Goal: Task Accomplishment & Management: Manage account settings

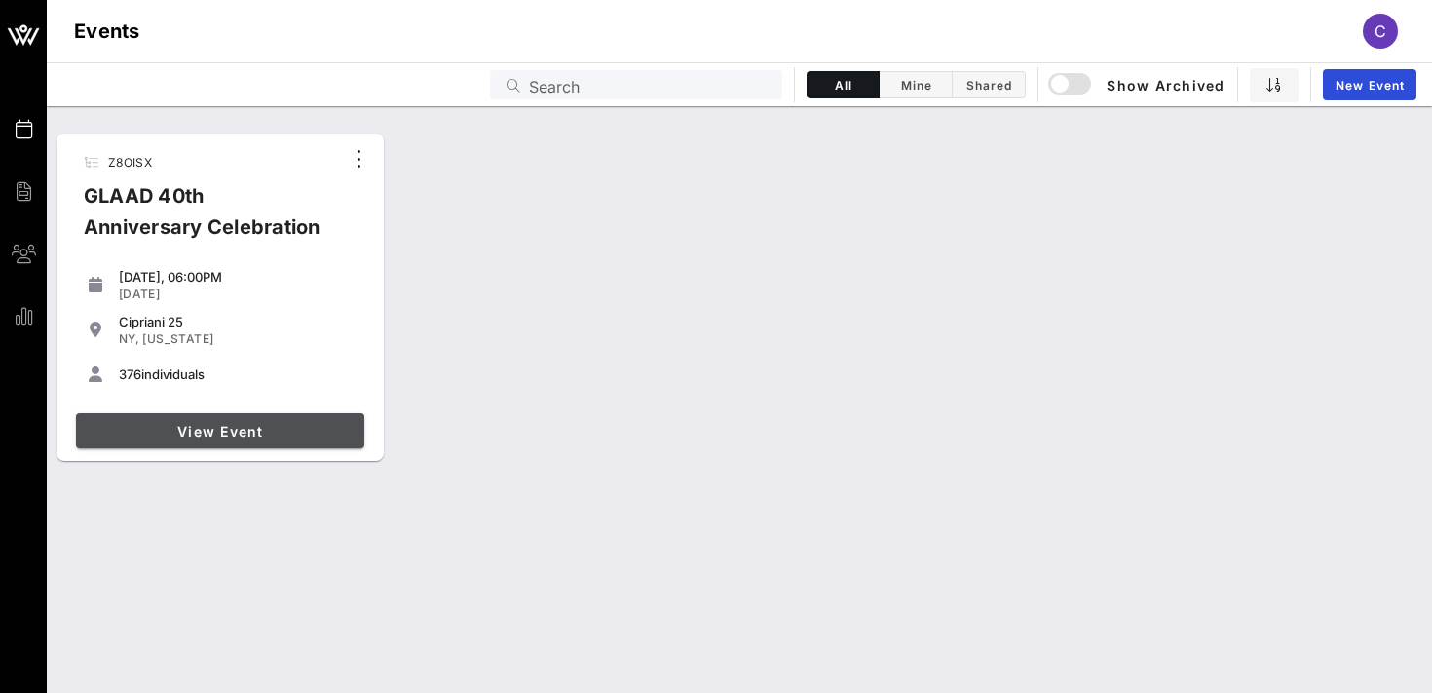
click at [236, 428] on span "View Event" at bounding box center [220, 431] width 273 height 17
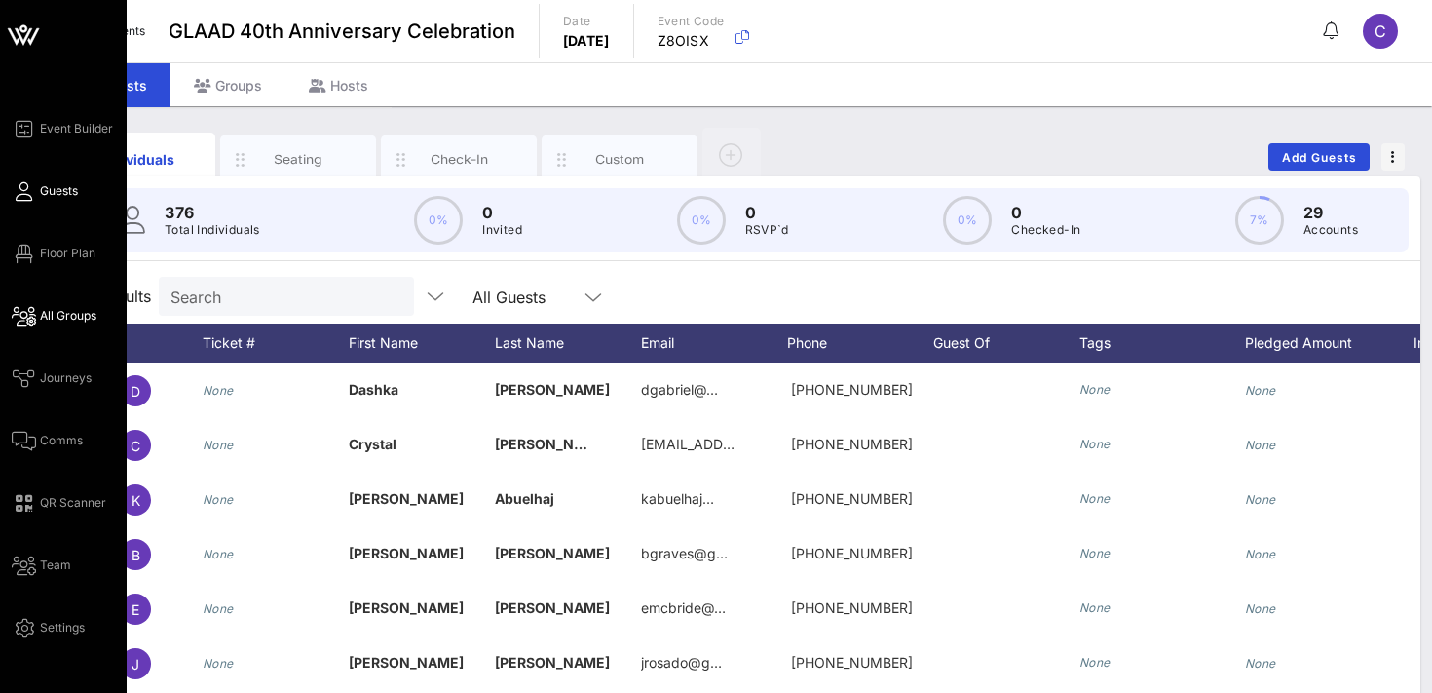
click at [71, 318] on span "All Groups" at bounding box center [68, 316] width 57 height 18
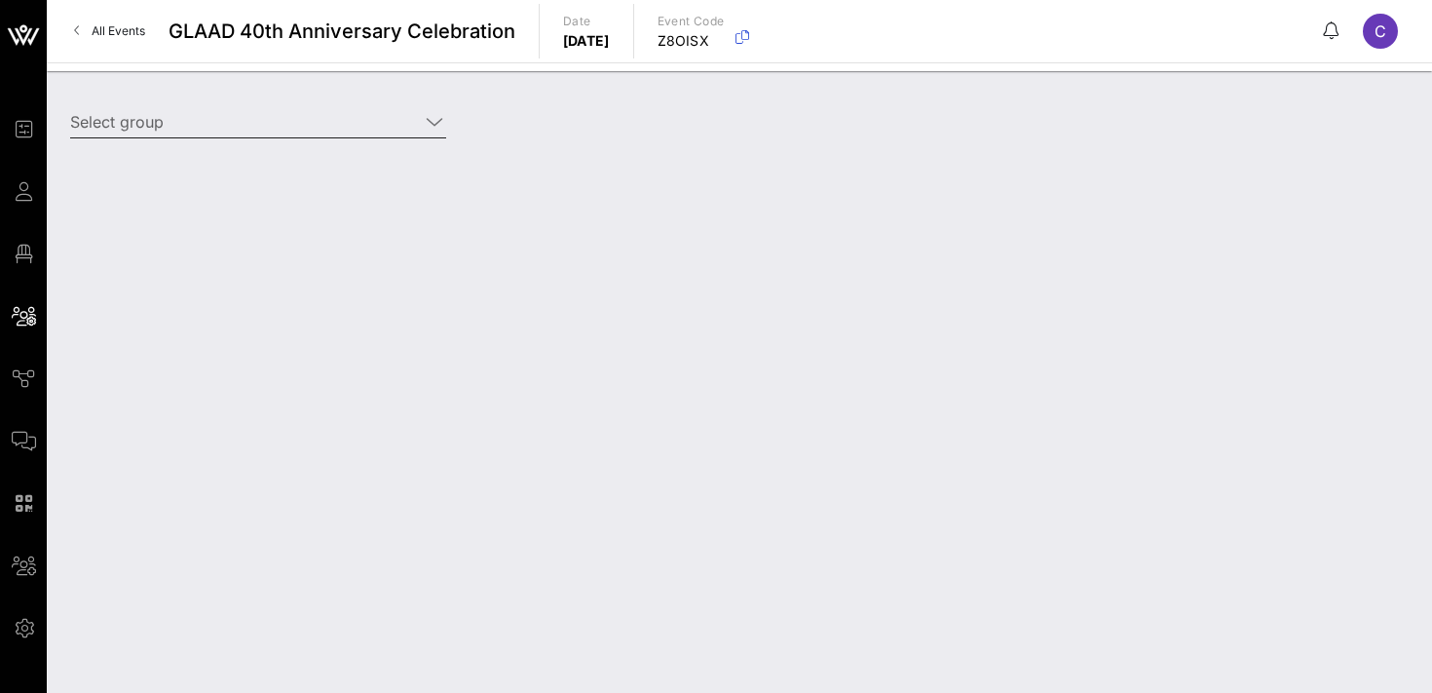
click at [247, 119] on input "Select group" at bounding box center [244, 121] width 349 height 31
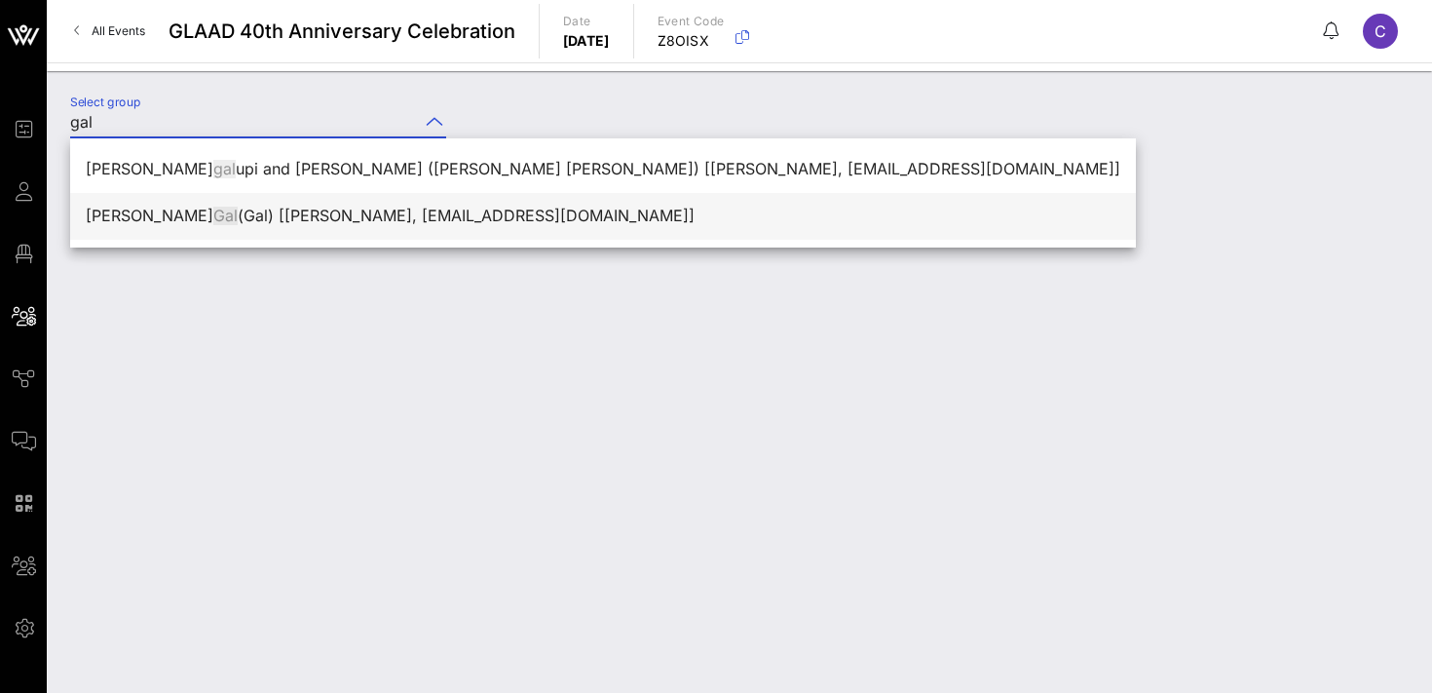
click at [229, 217] on div "[PERSON_NAME] (Gal) [[PERSON_NAME], [EMAIL_ADDRESS][DOMAIN_NAME]]" at bounding box center [603, 216] width 1035 height 19
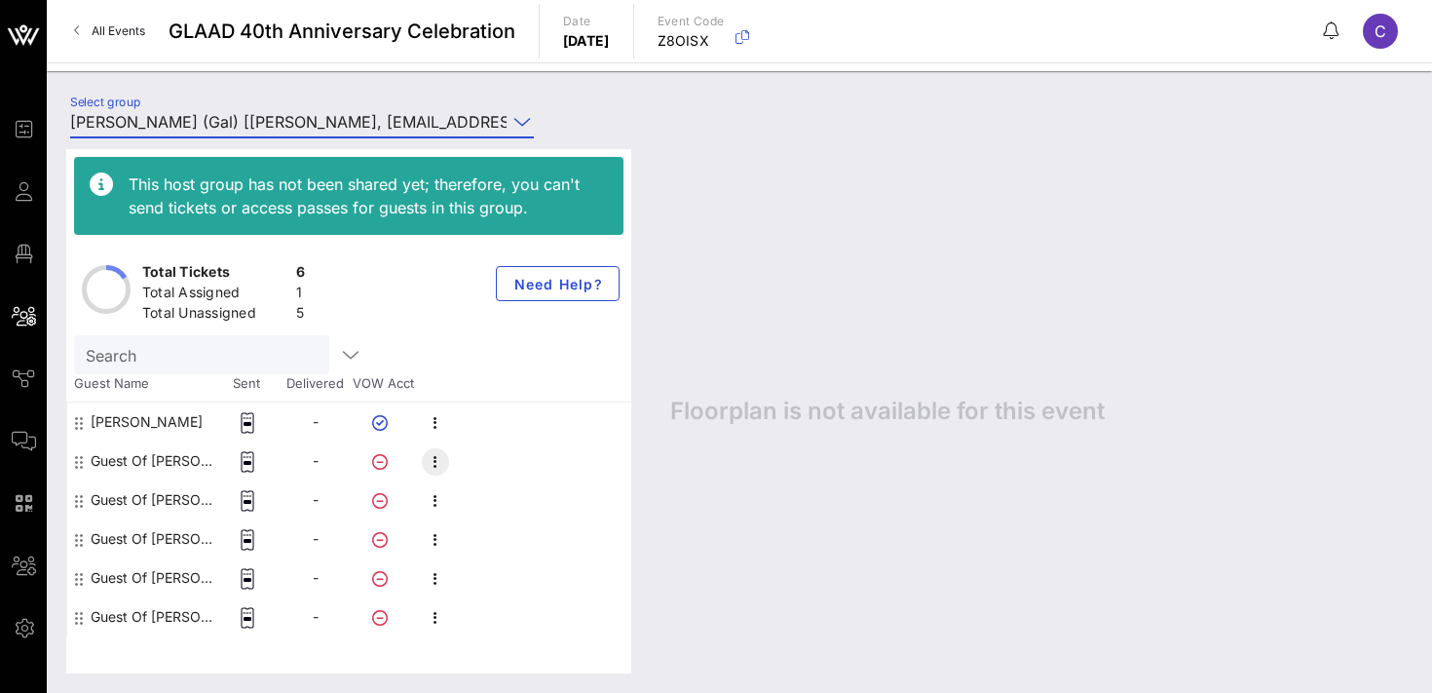
type input "[PERSON_NAME] (Gal) [[PERSON_NAME], [EMAIL_ADDRESS][DOMAIN_NAME]]"
click at [439, 466] on icon "button" at bounding box center [435, 461] width 23 height 23
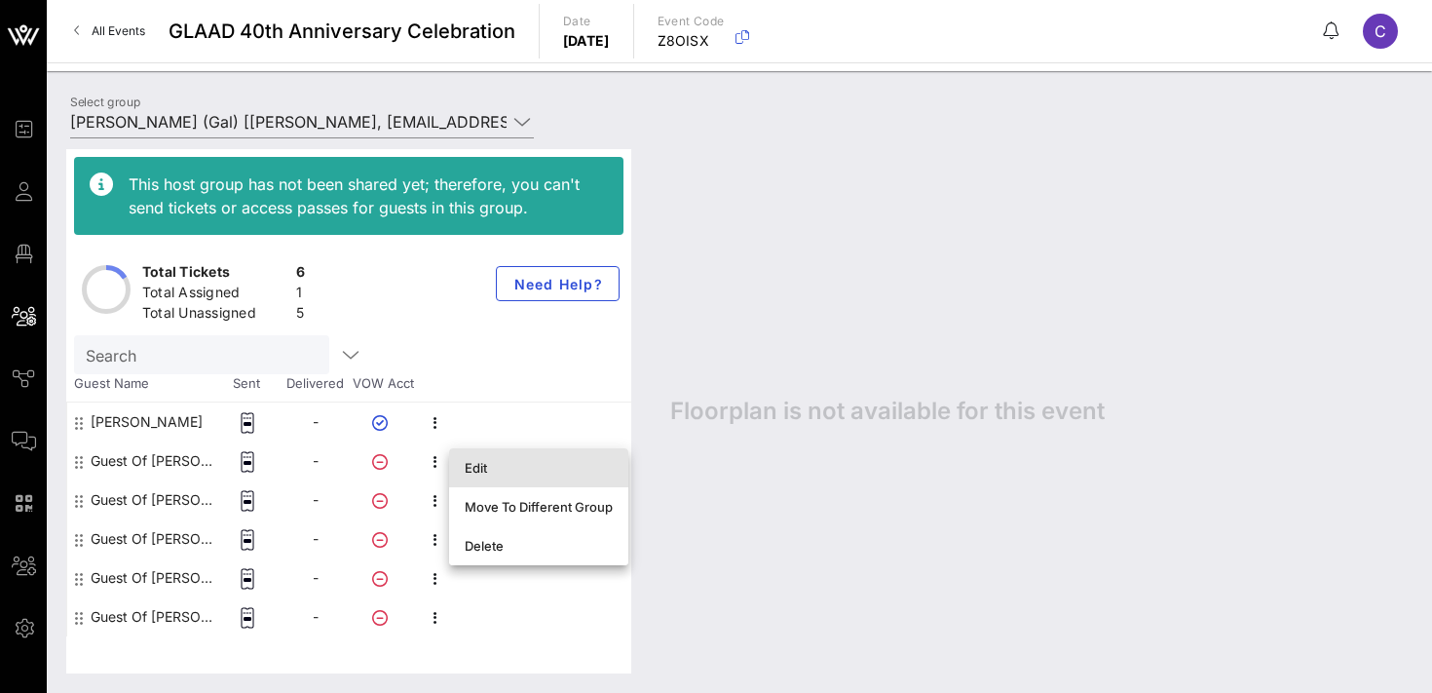
click at [477, 465] on div "Edit" at bounding box center [539, 468] width 148 height 16
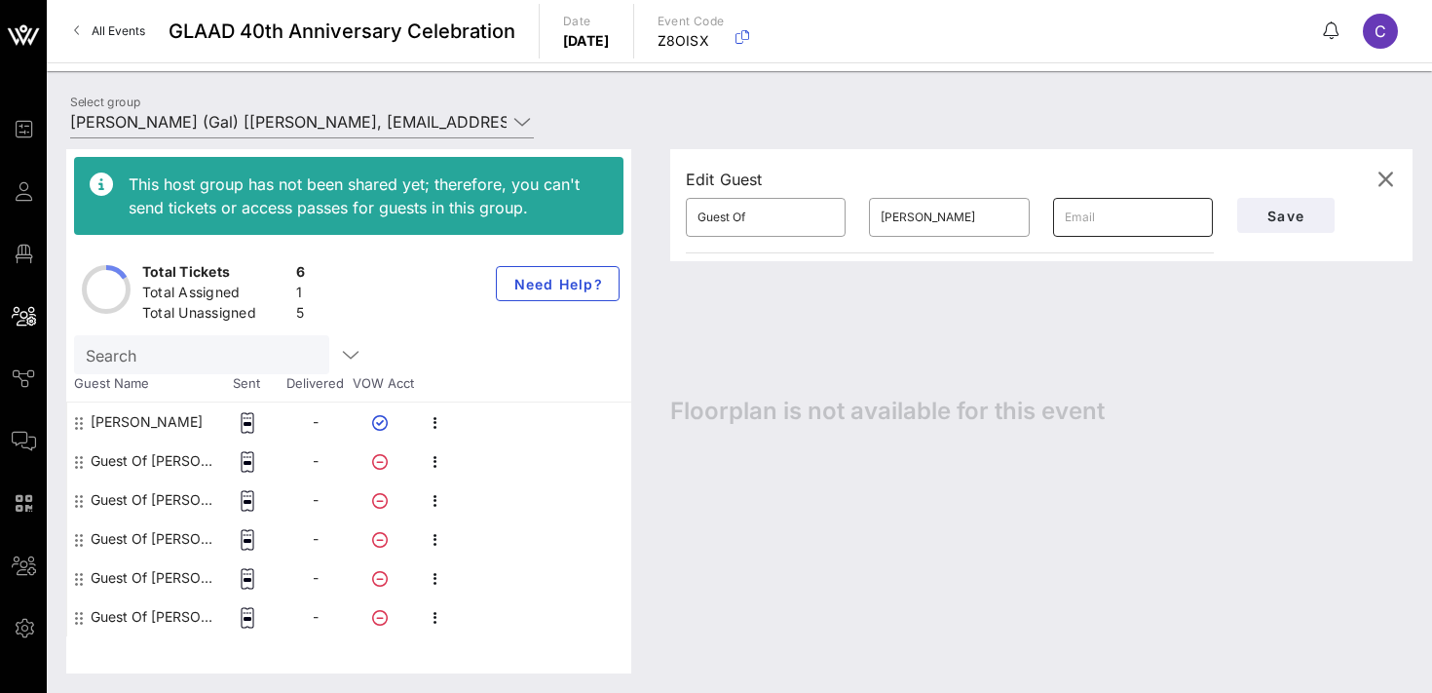
click at [1092, 220] on input "text" at bounding box center [1133, 217] width 136 height 31
paste input "[PERSON_NAME][EMAIL_ADDRESS][PERSON_NAME][DOMAIN_NAME]"
type input "[PERSON_NAME][EMAIL_ADDRESS][PERSON_NAME][DOMAIN_NAME]"
click at [743, 220] on input "Guest Of" at bounding box center [766, 217] width 136 height 31
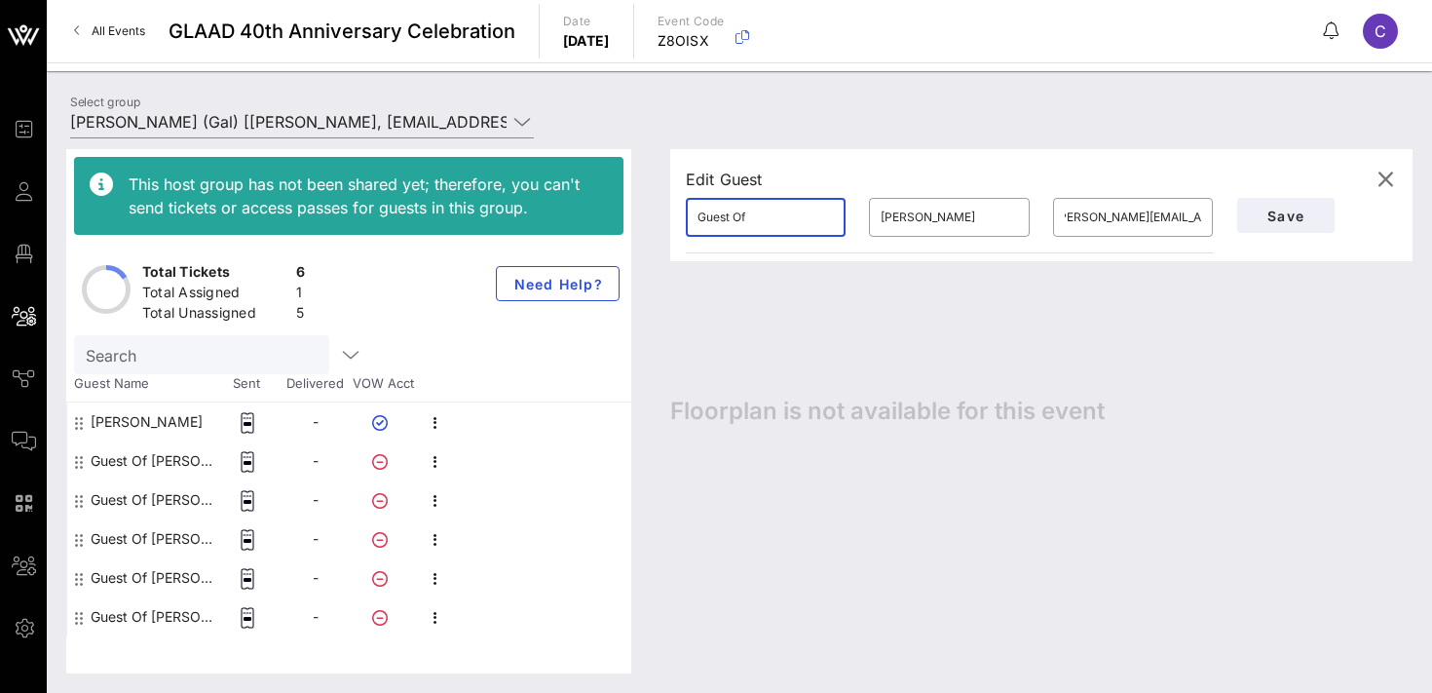
scroll to position [0, 0]
click at [743, 220] on input "Guest Of" at bounding box center [766, 217] width 136 height 31
type input "[PERSON_NAME]"
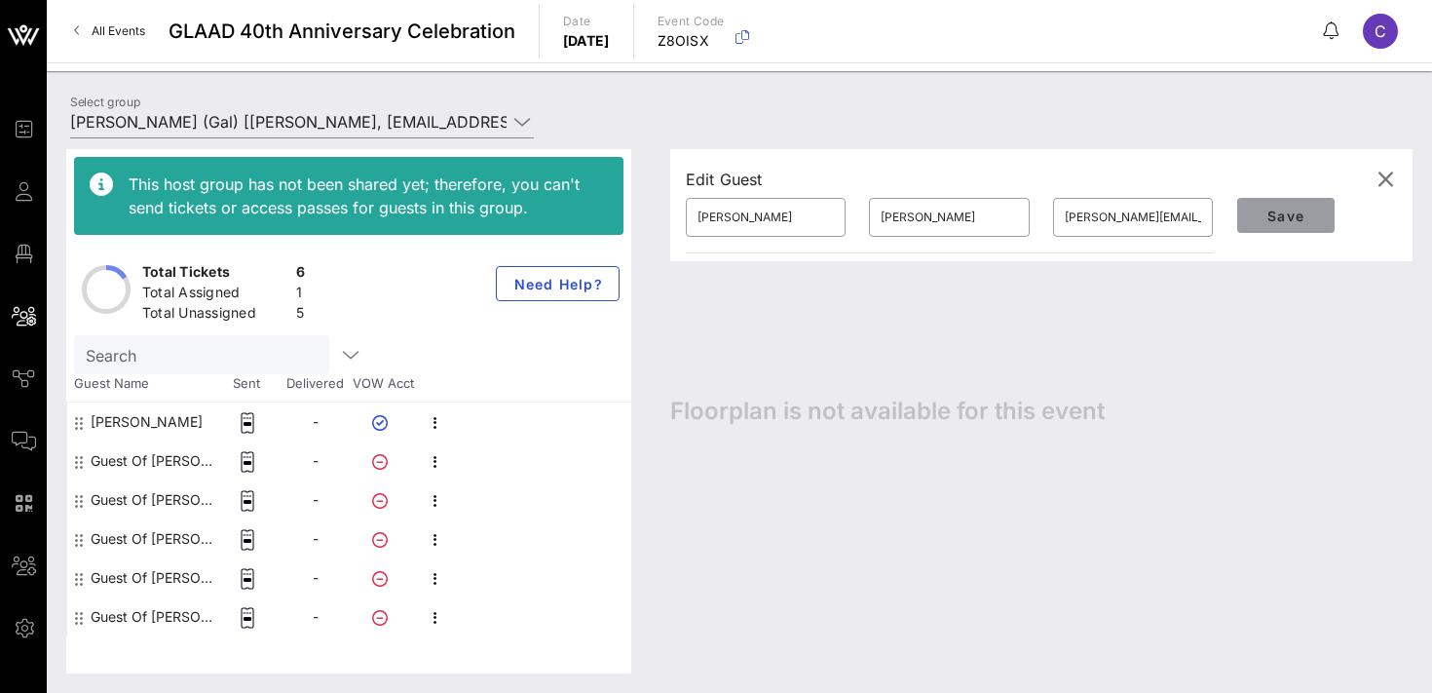
click at [1290, 211] on span "Save" at bounding box center [1286, 216] width 66 height 17
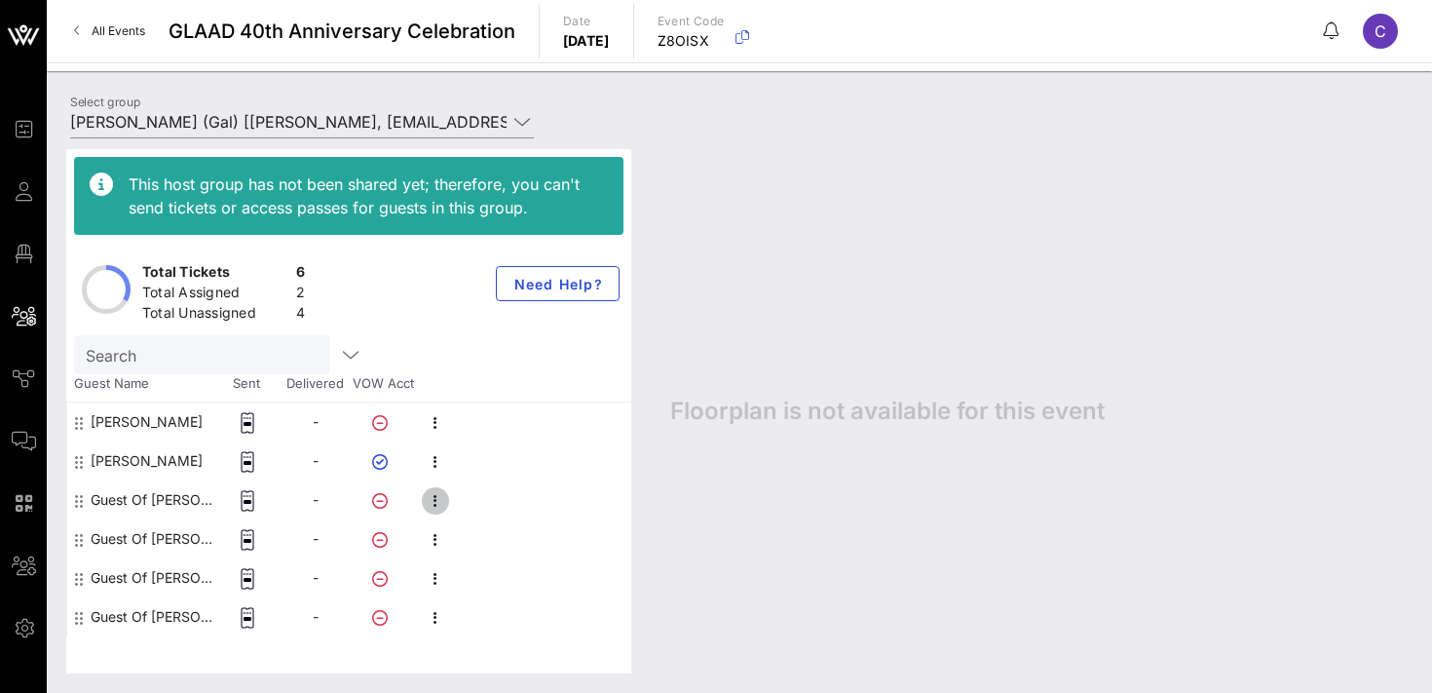
click at [432, 506] on icon "button" at bounding box center [435, 500] width 23 height 23
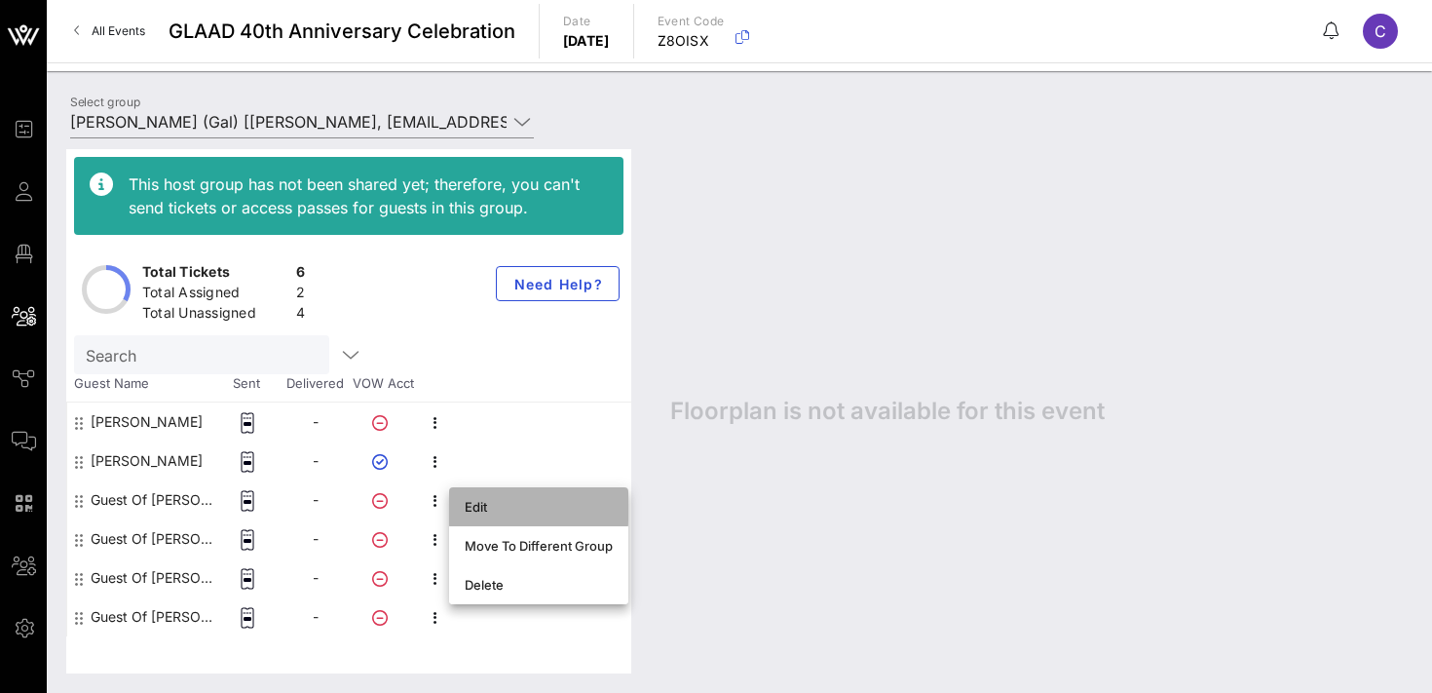
click at [475, 508] on div "Edit" at bounding box center [539, 507] width 148 height 16
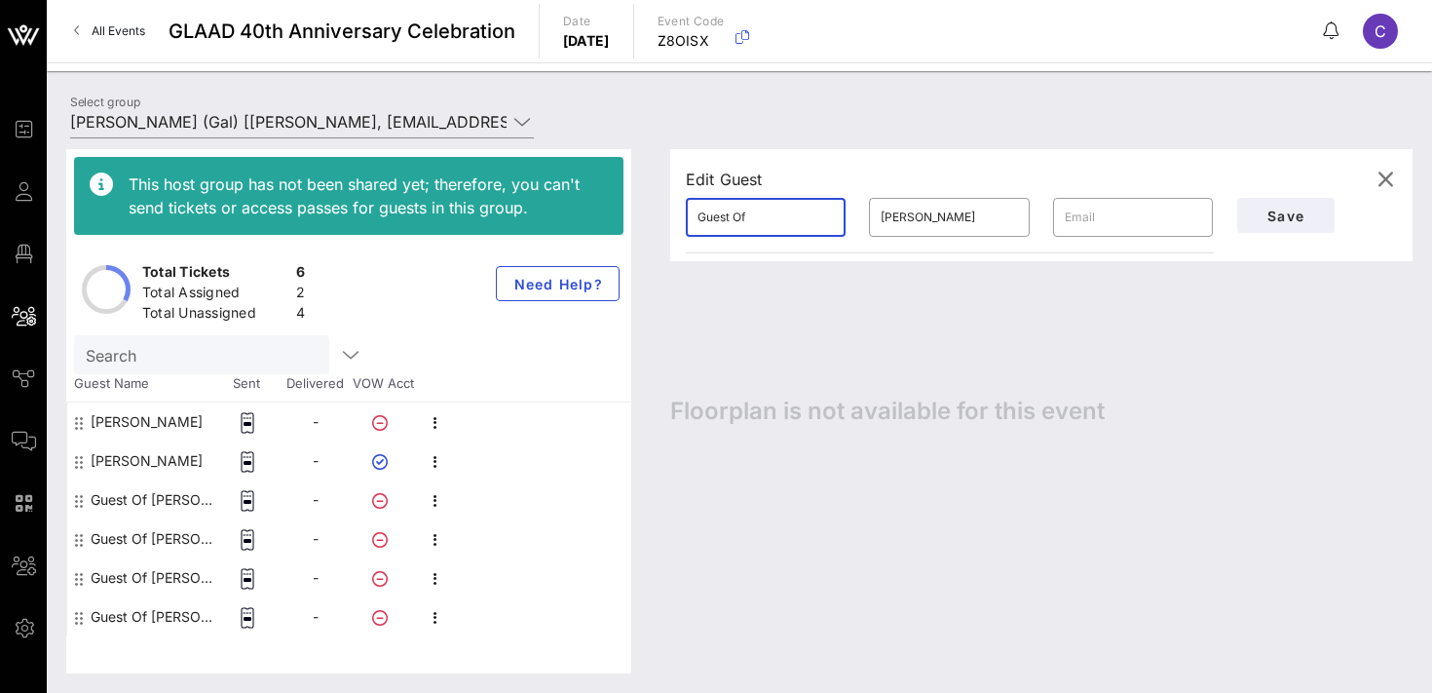
click at [778, 214] on input "Guest Of" at bounding box center [766, 217] width 136 height 31
type input "[PERSON_NAME]"
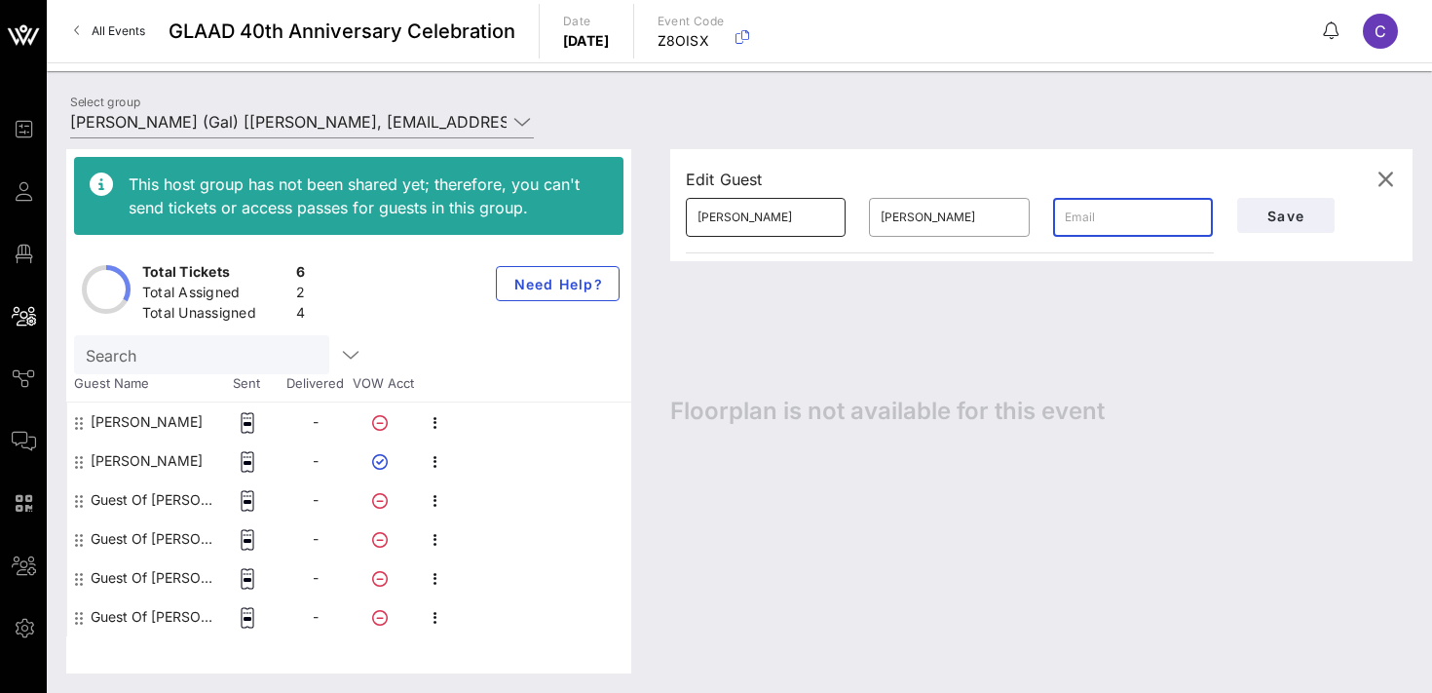
paste input "[PERSON_NAME][EMAIL_ADDRESS][PERSON_NAME][DOMAIN_NAME]"
type input "[PERSON_NAME][EMAIL_ADDRESS][PERSON_NAME][DOMAIN_NAME]"
click at [1301, 217] on span "Save" at bounding box center [1286, 216] width 66 height 17
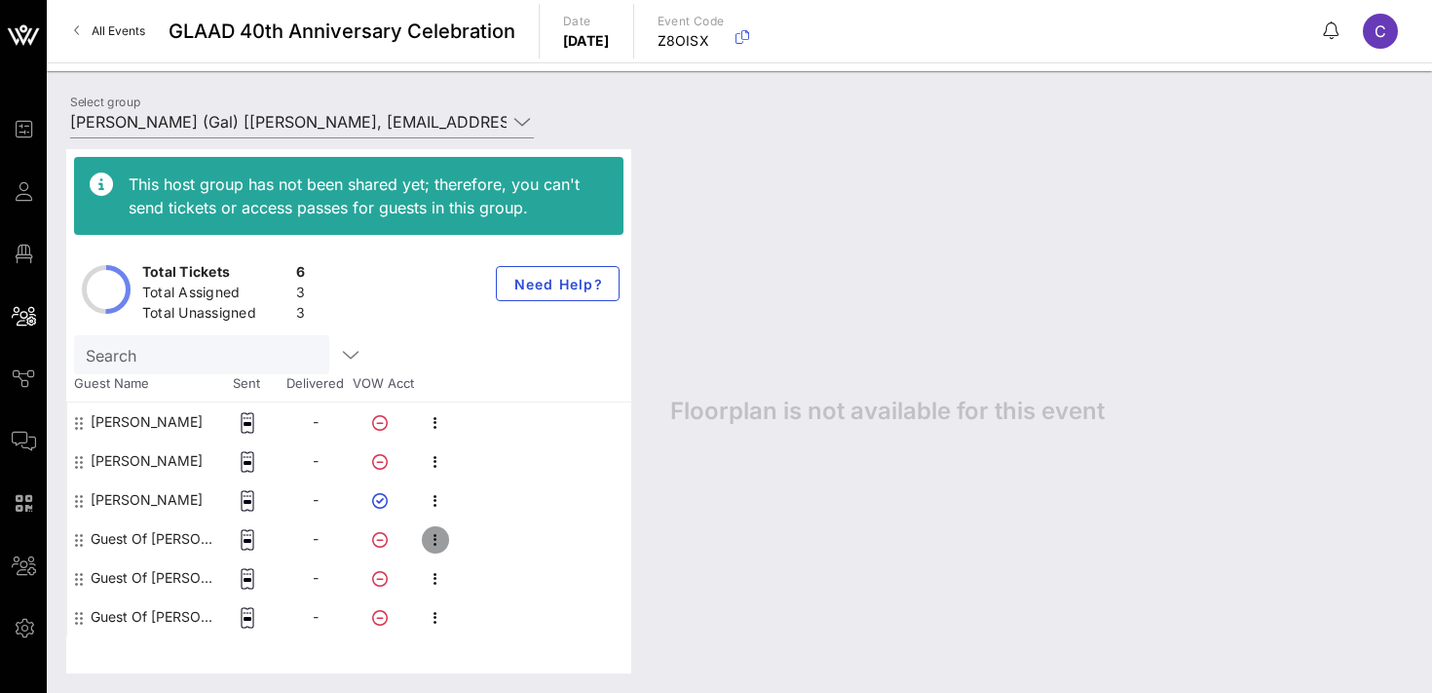
click at [430, 543] on icon "button" at bounding box center [435, 539] width 23 height 23
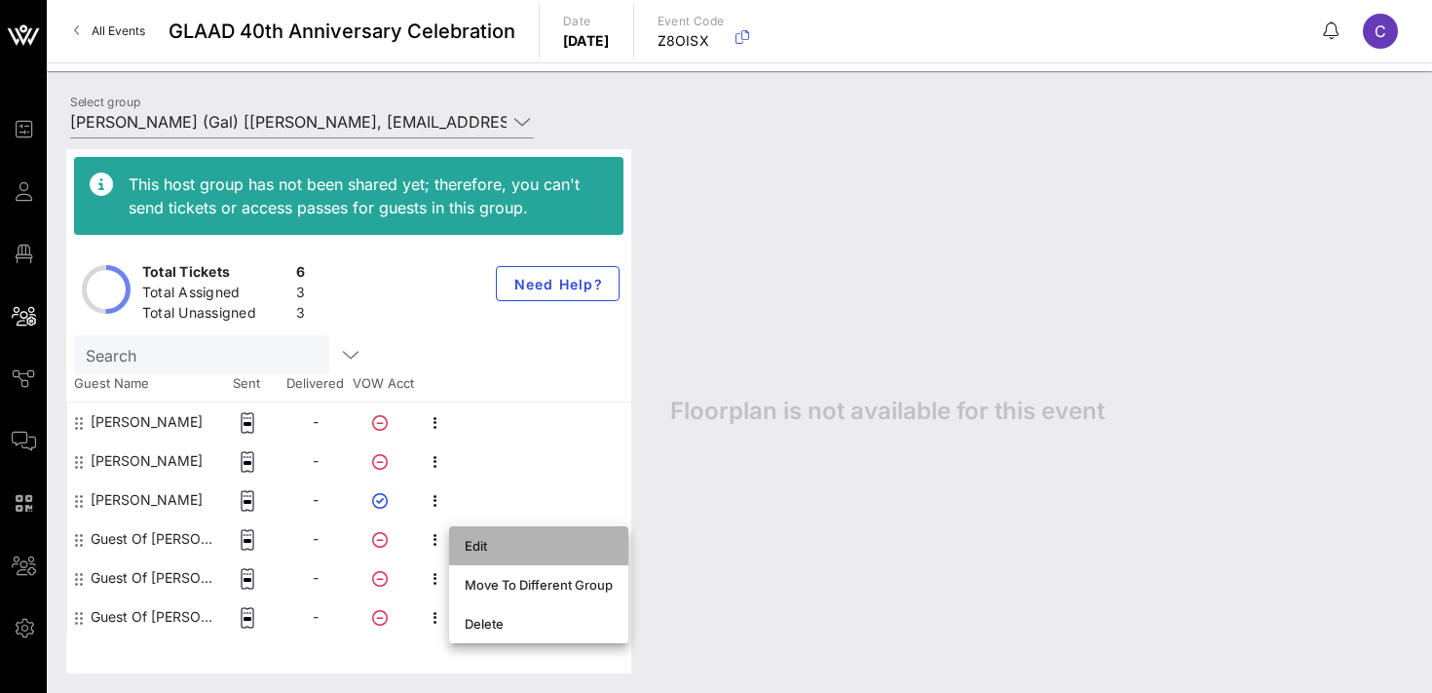
click at [495, 551] on div "Edit" at bounding box center [539, 546] width 148 height 16
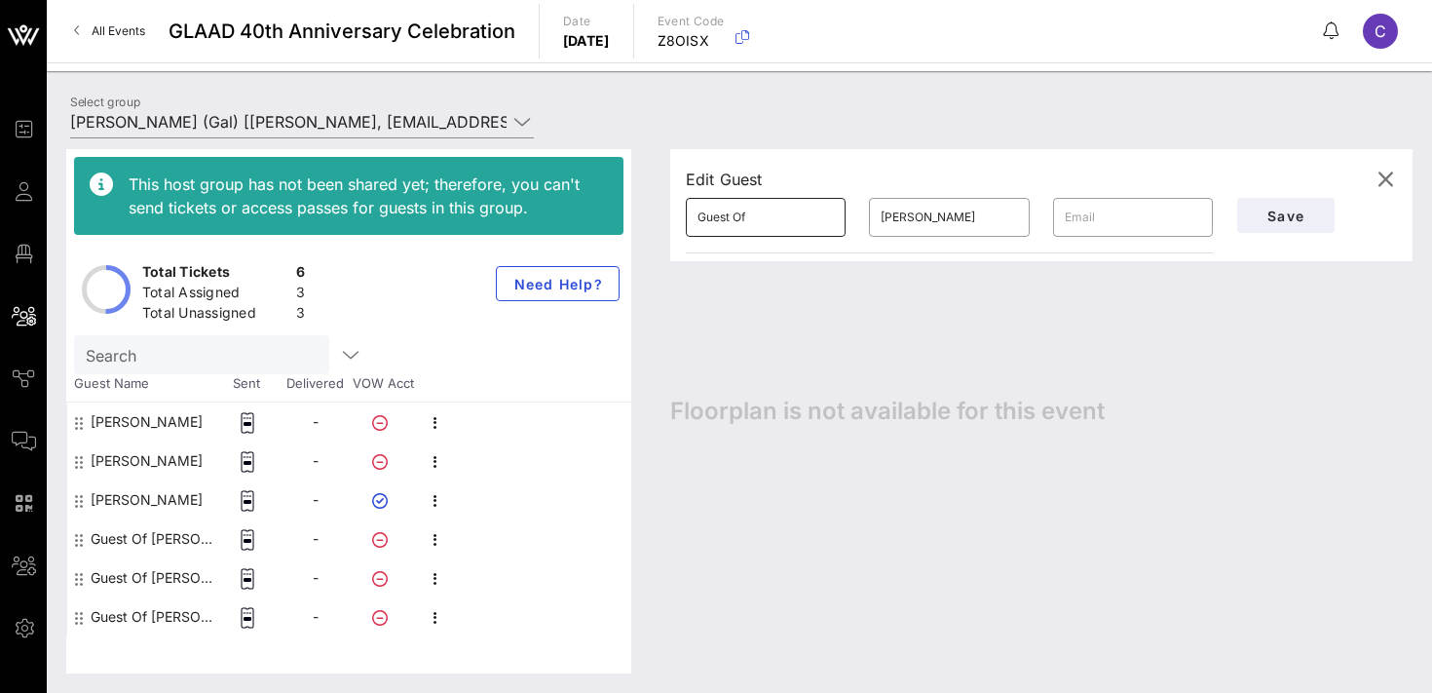
click at [760, 217] on input "Guest Of" at bounding box center [766, 217] width 136 height 31
type input "[PERSON_NAME]"
type input "Spears"
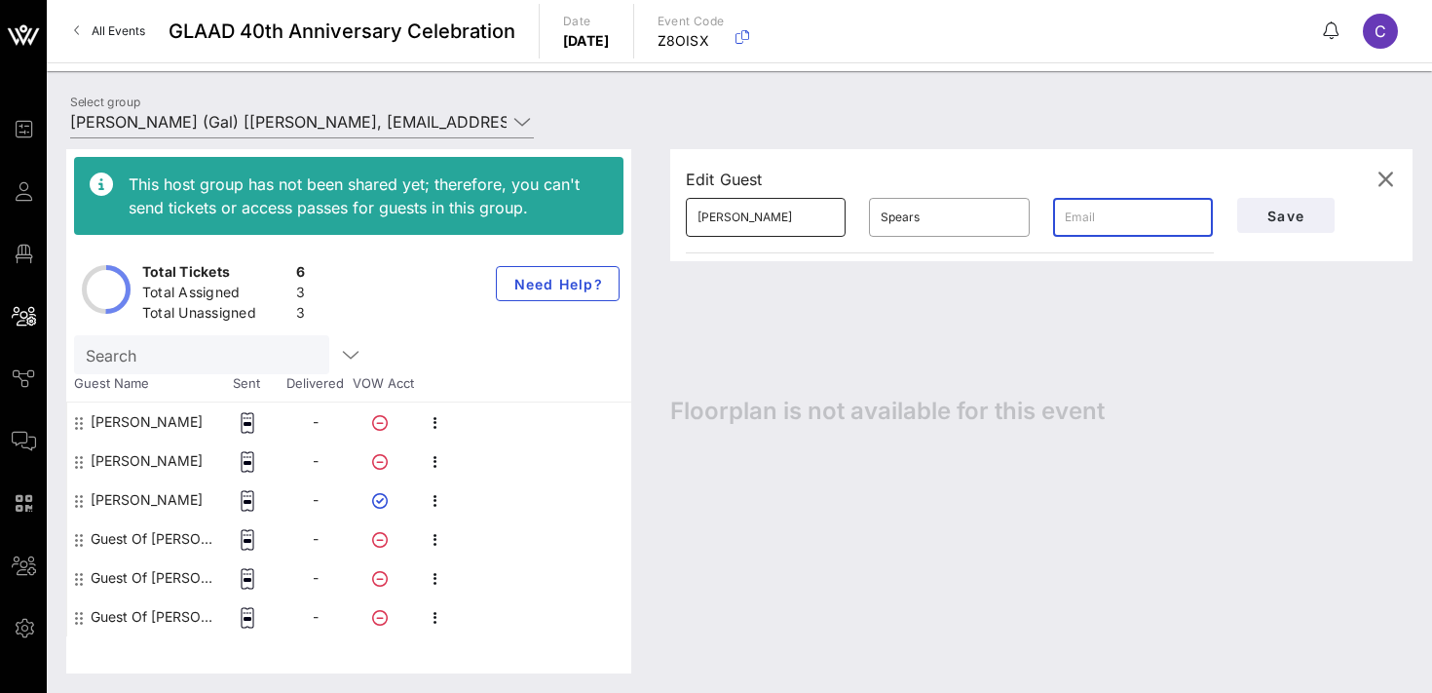
paste input "[PERSON_NAME][EMAIL_ADDRESS][PERSON_NAME][DOMAIN_NAME]"
type input "[PERSON_NAME][EMAIL_ADDRESS][PERSON_NAME][DOMAIN_NAME]"
click at [1275, 214] on span "Save" at bounding box center [1286, 216] width 66 height 17
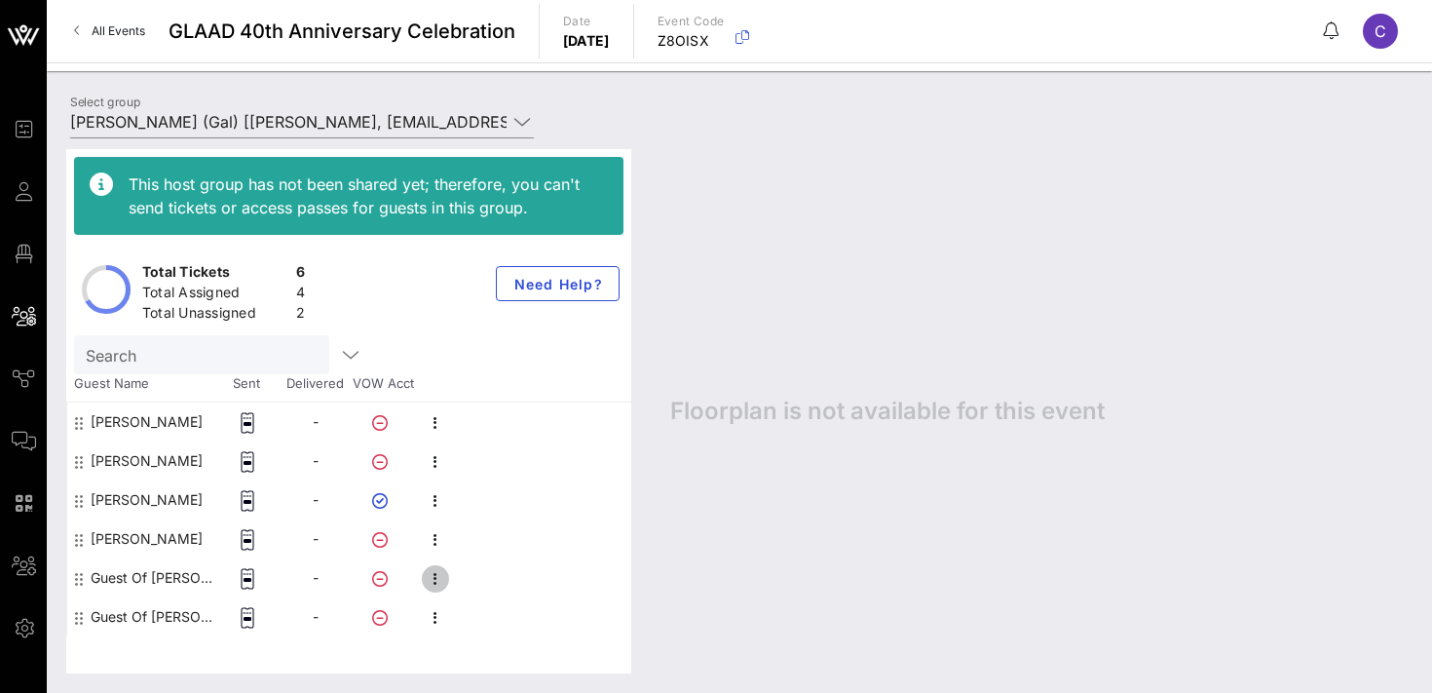
click at [442, 580] on icon "button" at bounding box center [435, 578] width 23 height 23
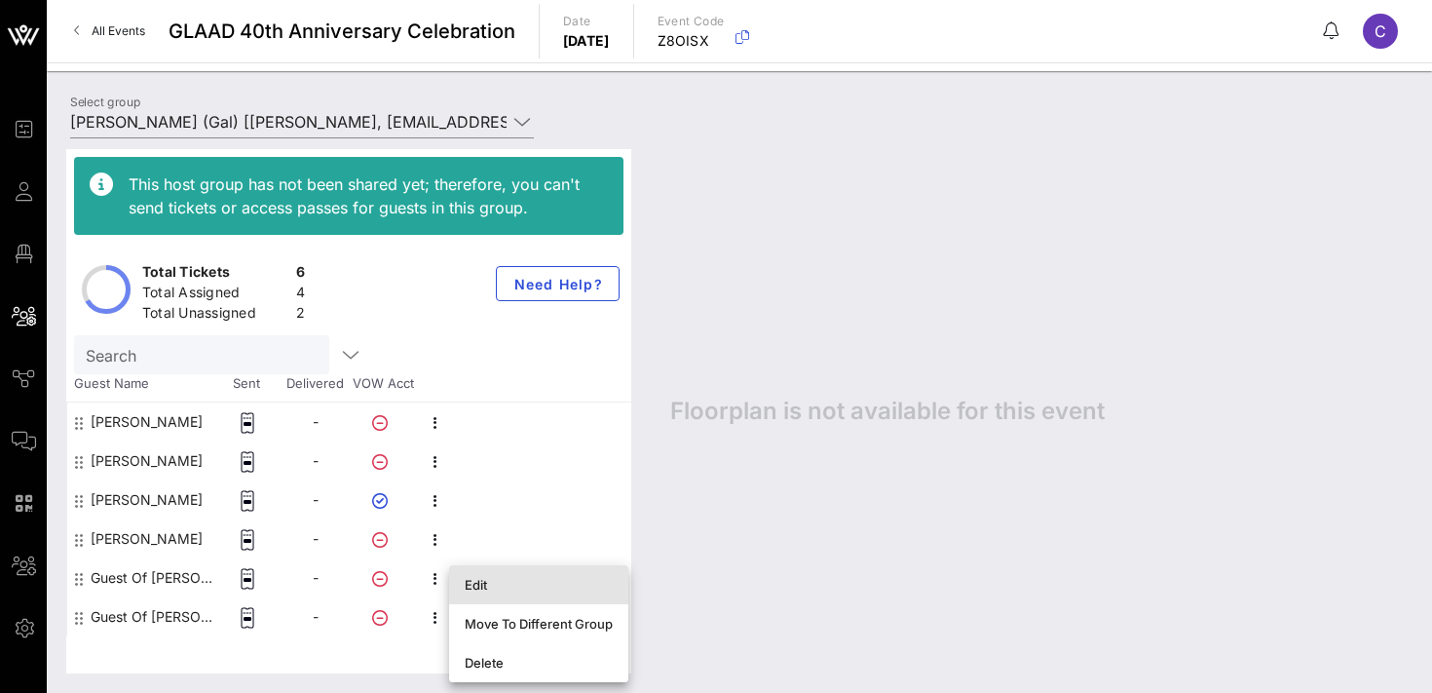
click at [502, 584] on div "Edit" at bounding box center [539, 585] width 148 height 16
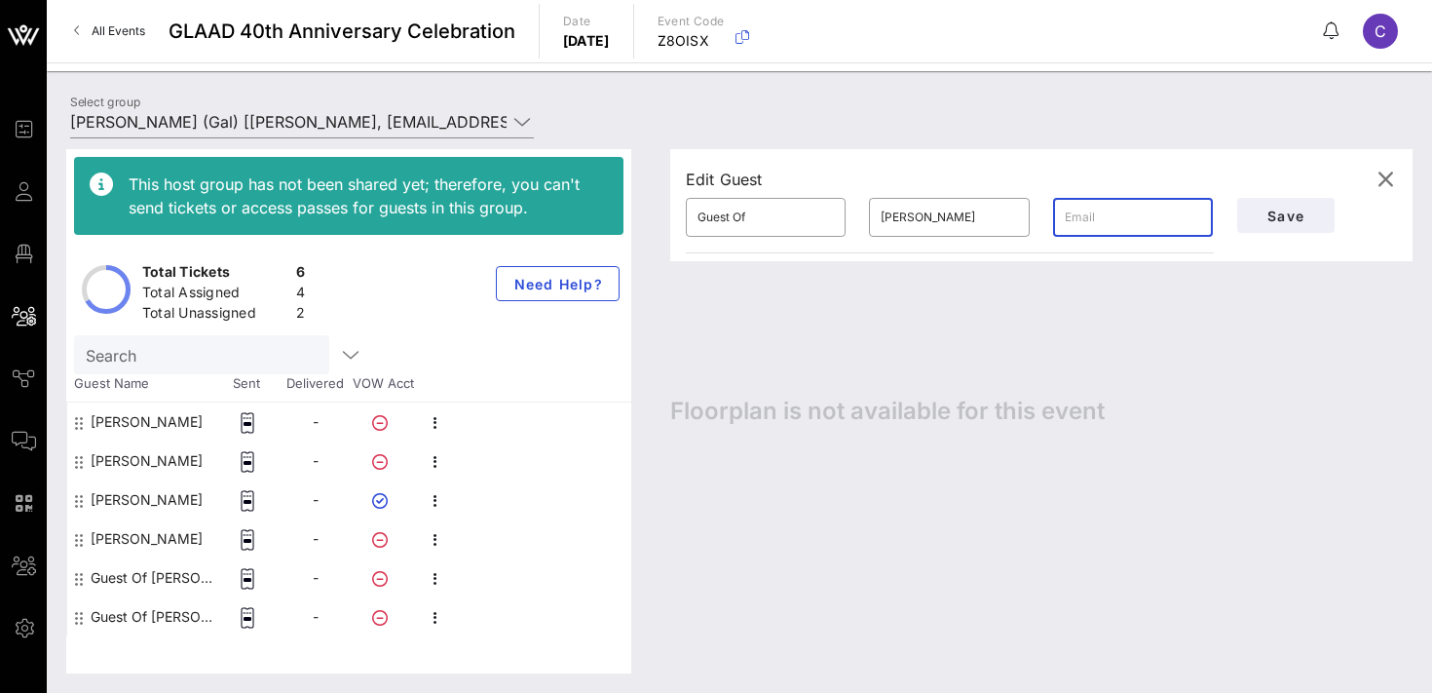
click at [1123, 216] on input "text" at bounding box center [1133, 217] width 136 height 31
paste input "[PERSON_NAME][EMAIL_ADDRESS][PERSON_NAME][DOMAIN_NAME]"
type input "[PERSON_NAME][EMAIL_ADDRESS][PERSON_NAME][DOMAIN_NAME]"
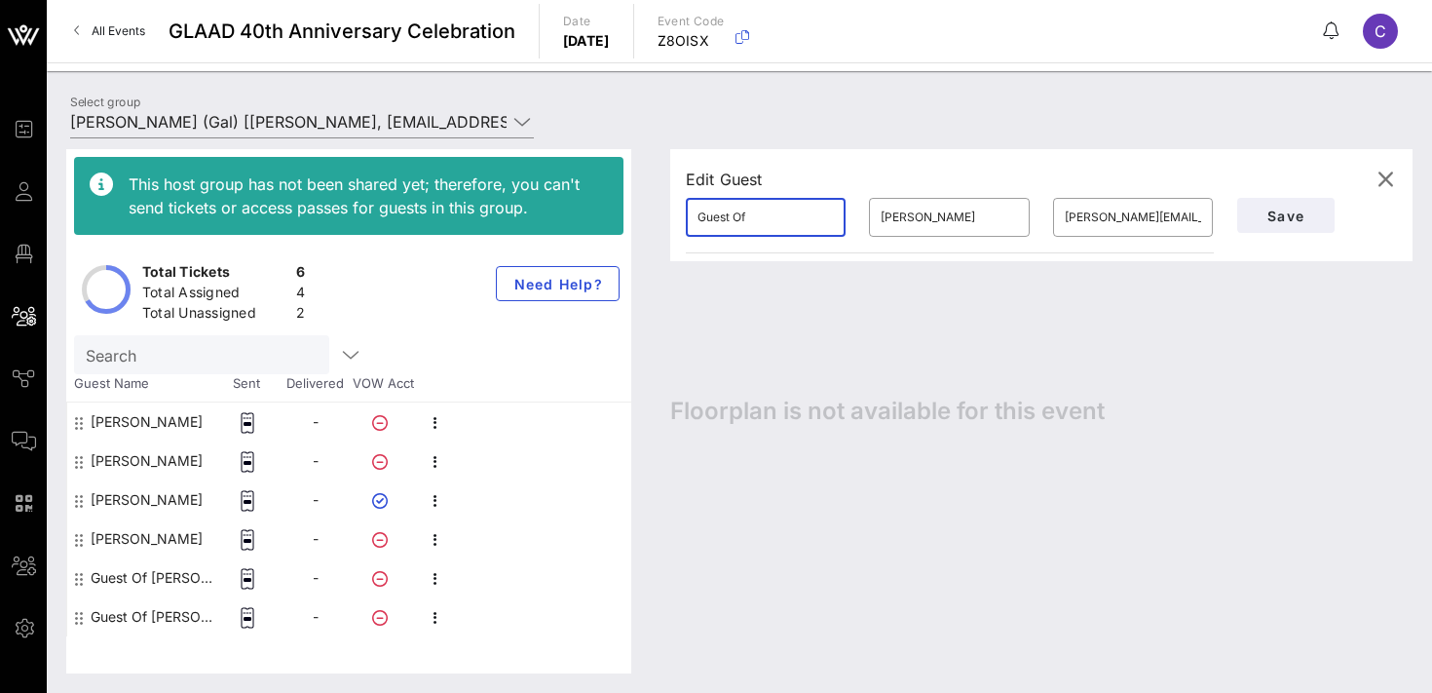
click at [775, 214] on input "Guest Of" at bounding box center [766, 217] width 136 height 31
type input "[PERSON_NAME]"
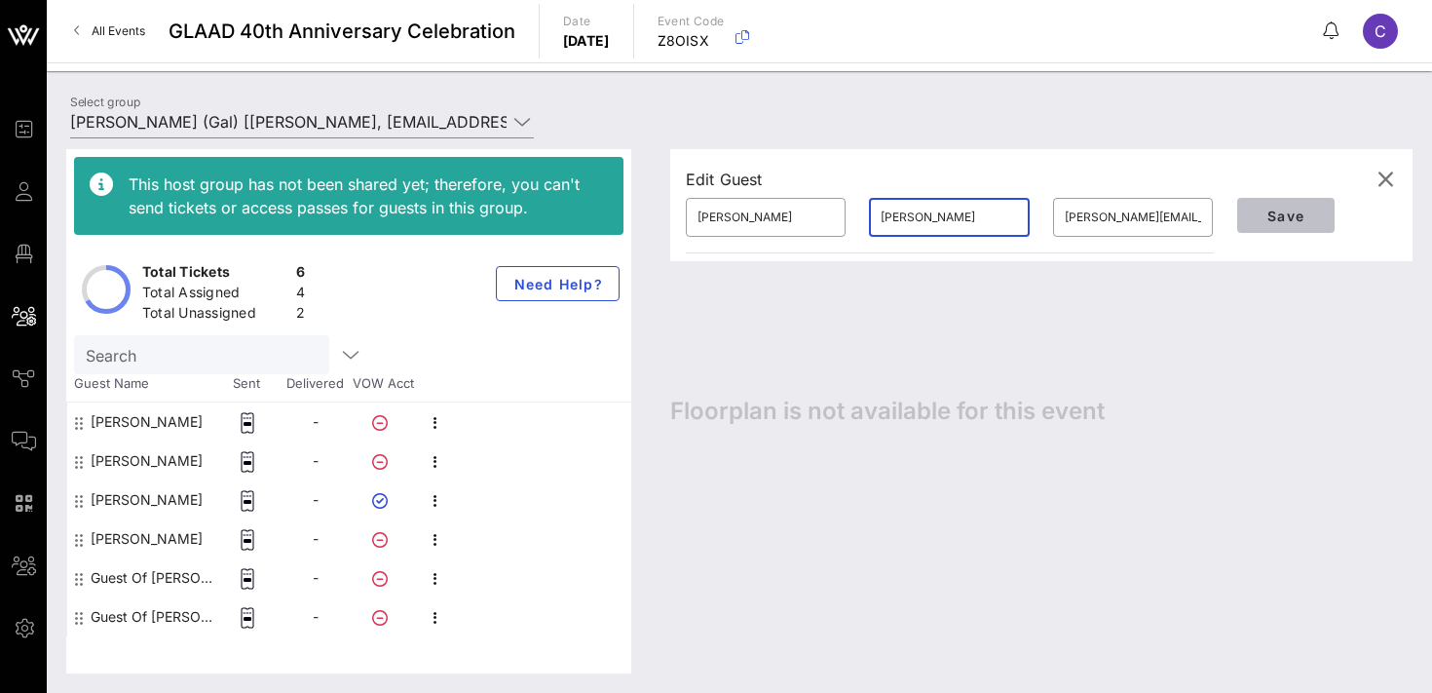
click at [1289, 210] on span "Save" at bounding box center [1286, 216] width 66 height 17
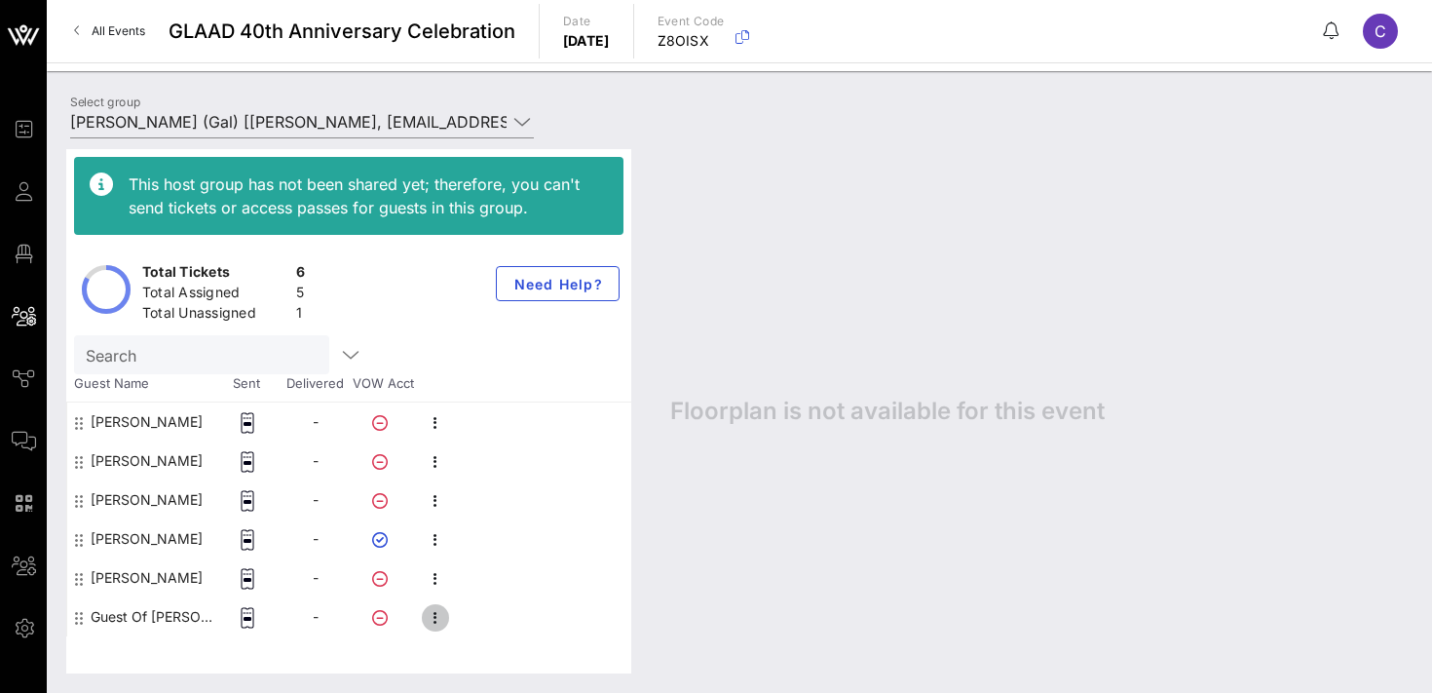
click at [437, 614] on icon "button" at bounding box center [435, 617] width 23 height 23
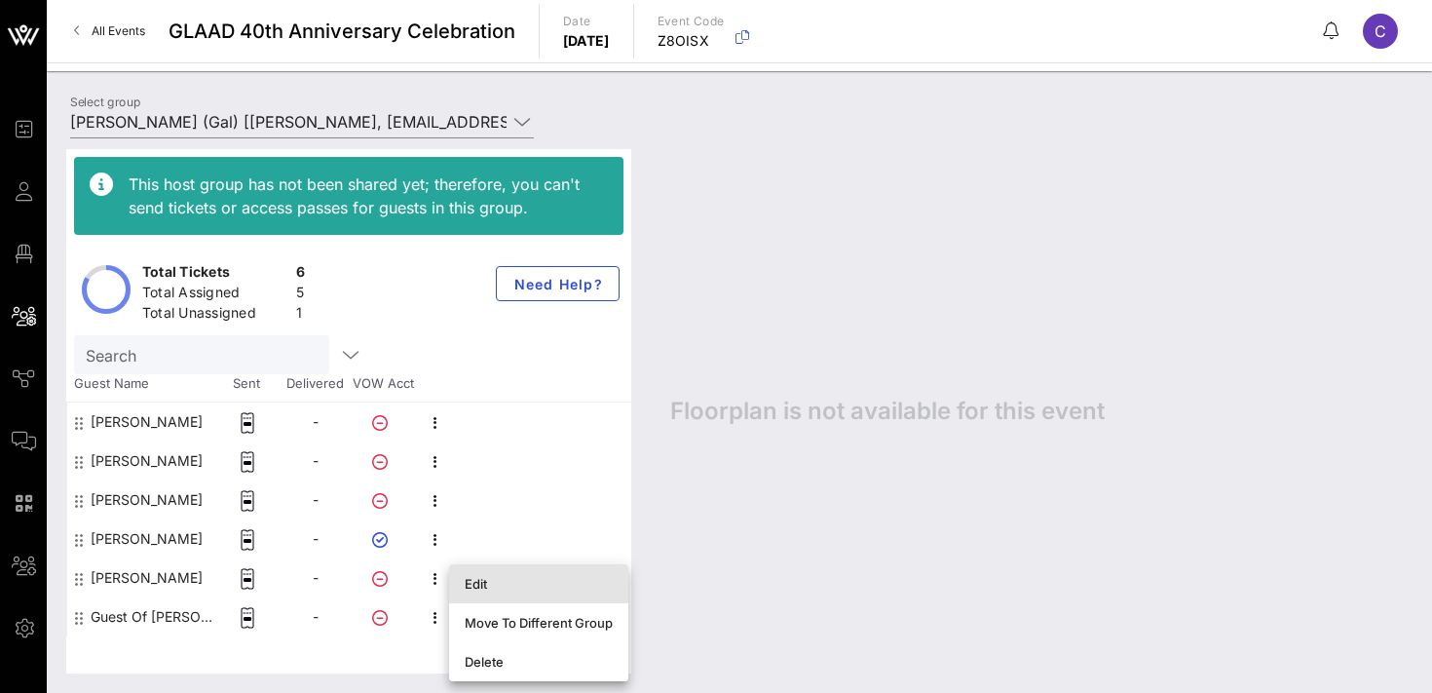
click at [493, 578] on div "Edit" at bounding box center [539, 584] width 148 height 16
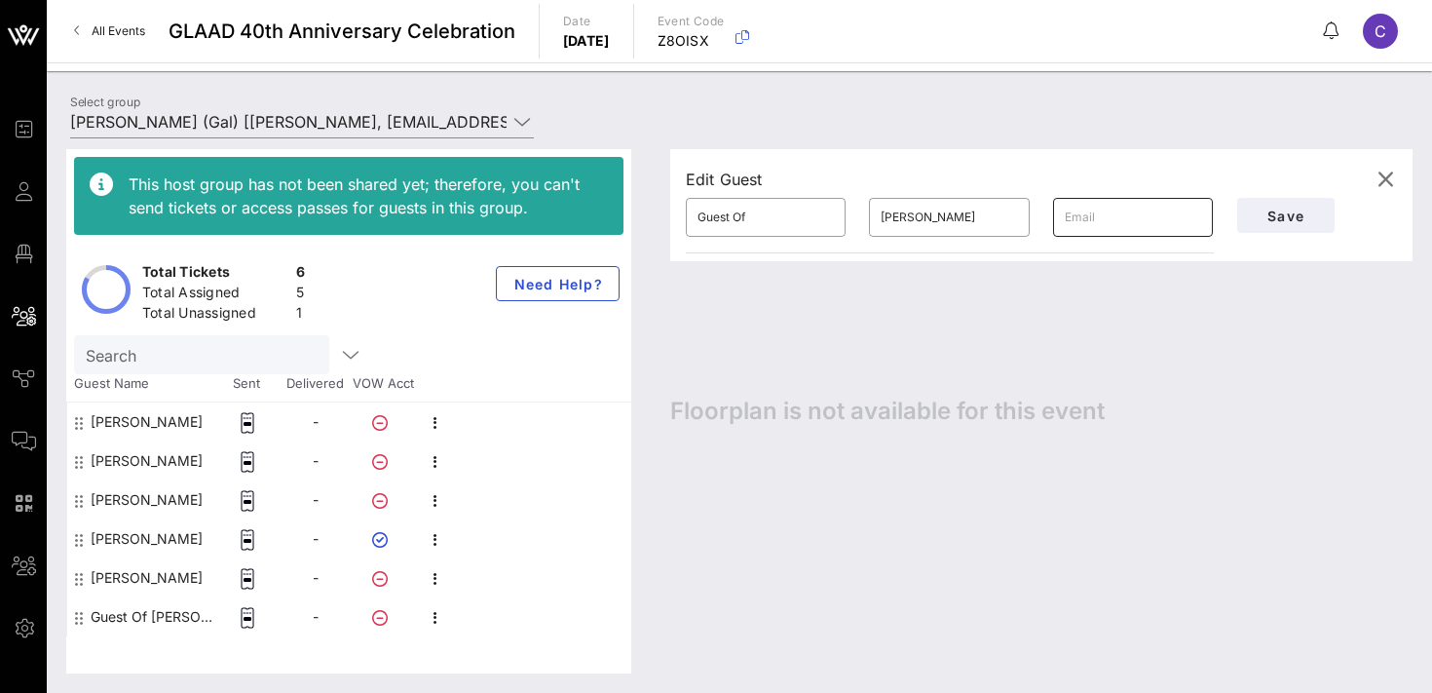
click at [1101, 217] on input "text" at bounding box center [1133, 217] width 136 height 31
paste input "[PERSON_NAME][EMAIL_ADDRESS][DOMAIN_NAME]"
type input "[PERSON_NAME][EMAIL_ADDRESS][DOMAIN_NAME]"
click at [770, 214] on input "Guest Of" at bounding box center [766, 217] width 136 height 31
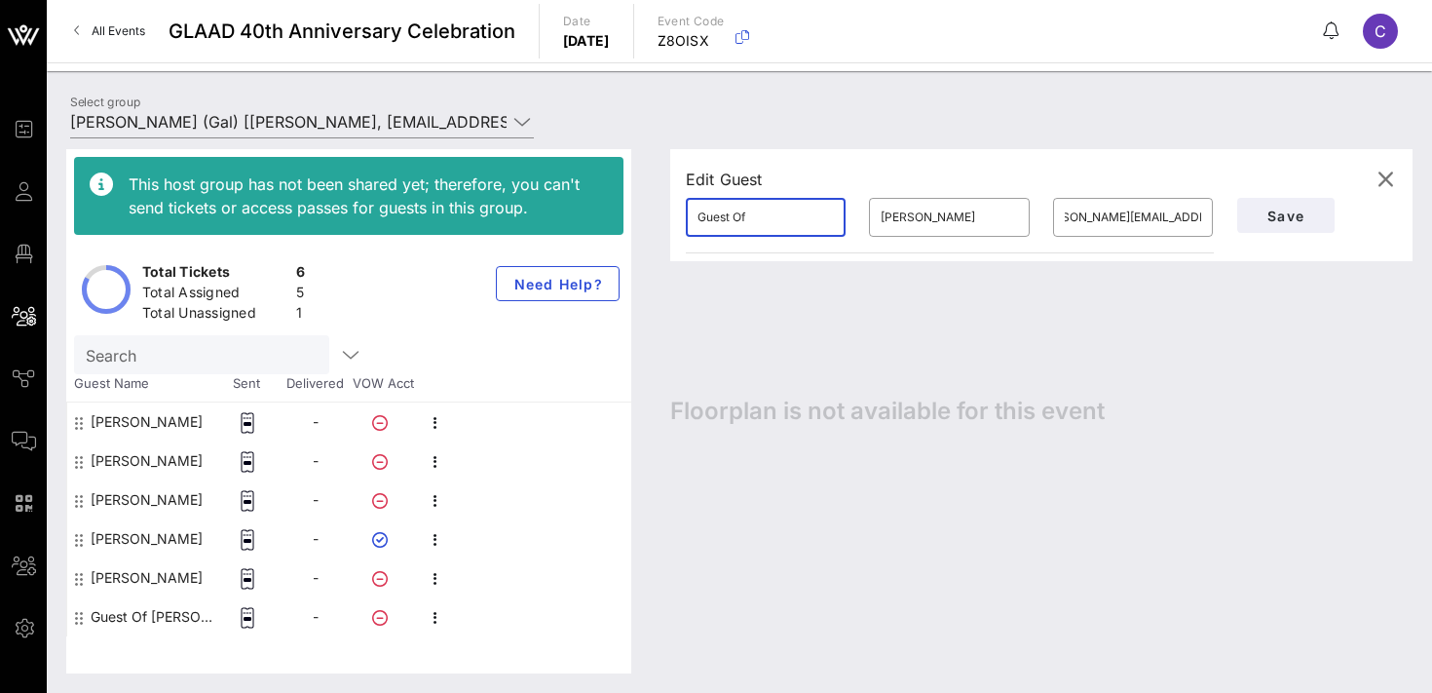
scroll to position [0, 0]
click at [770, 214] on input "Guest Of" at bounding box center [766, 217] width 136 height 31
type input "[PERSON_NAME]"
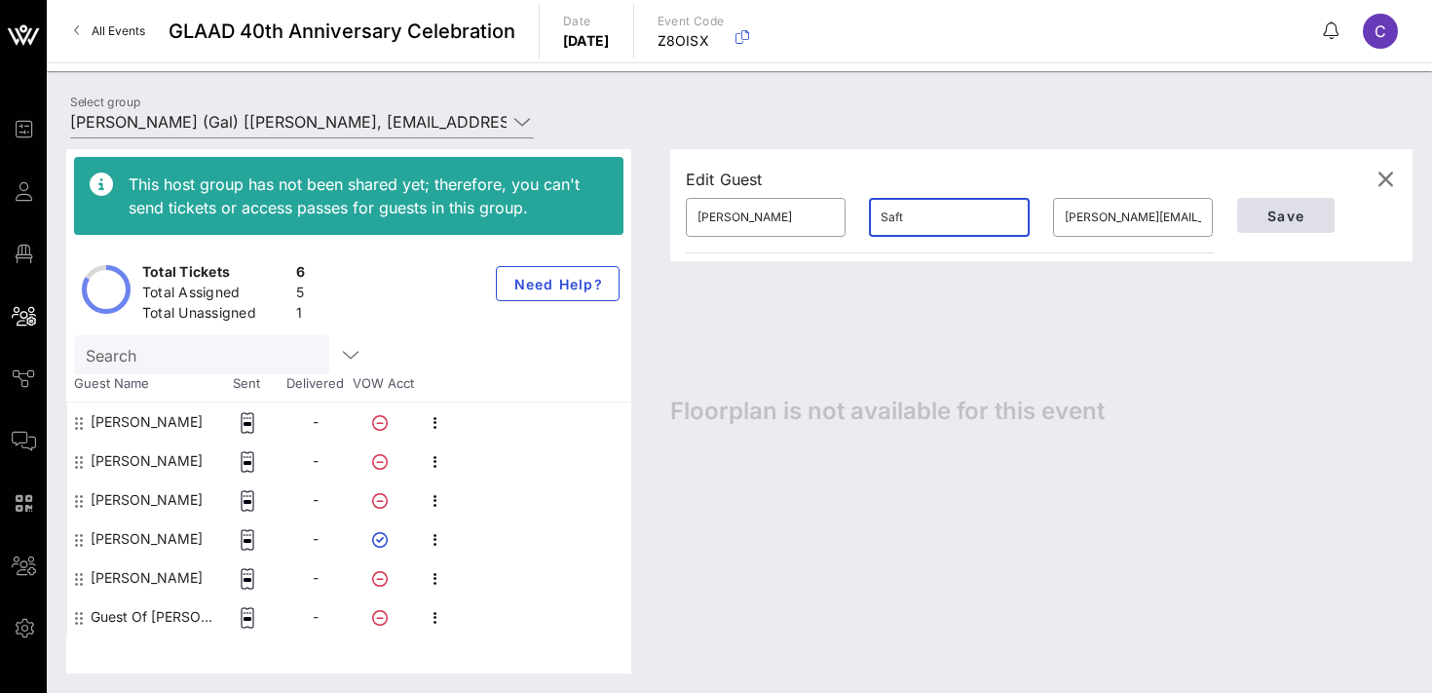
type input "Saft"
click at [1305, 216] on span "Save" at bounding box center [1286, 216] width 66 height 17
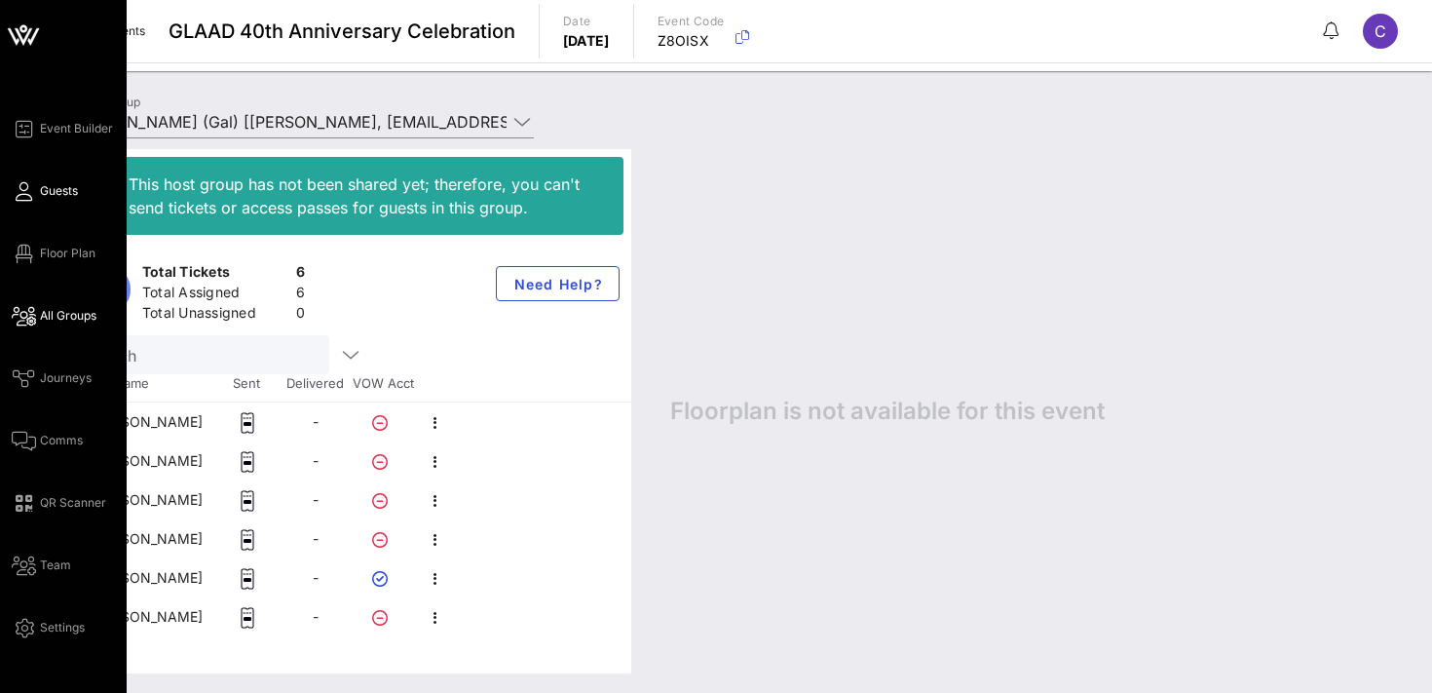
click at [42, 195] on span "Guests" at bounding box center [59, 191] width 38 height 18
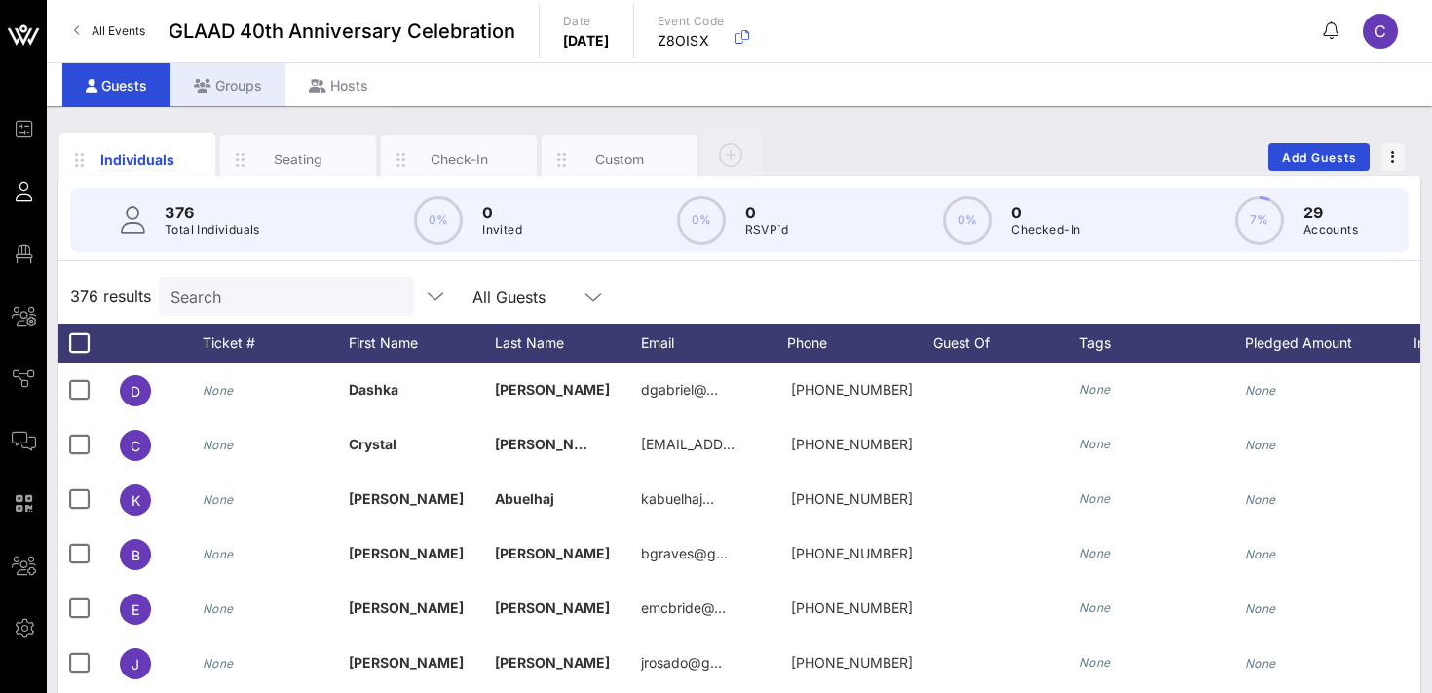
click at [215, 87] on div "Groups" at bounding box center [228, 85] width 115 height 44
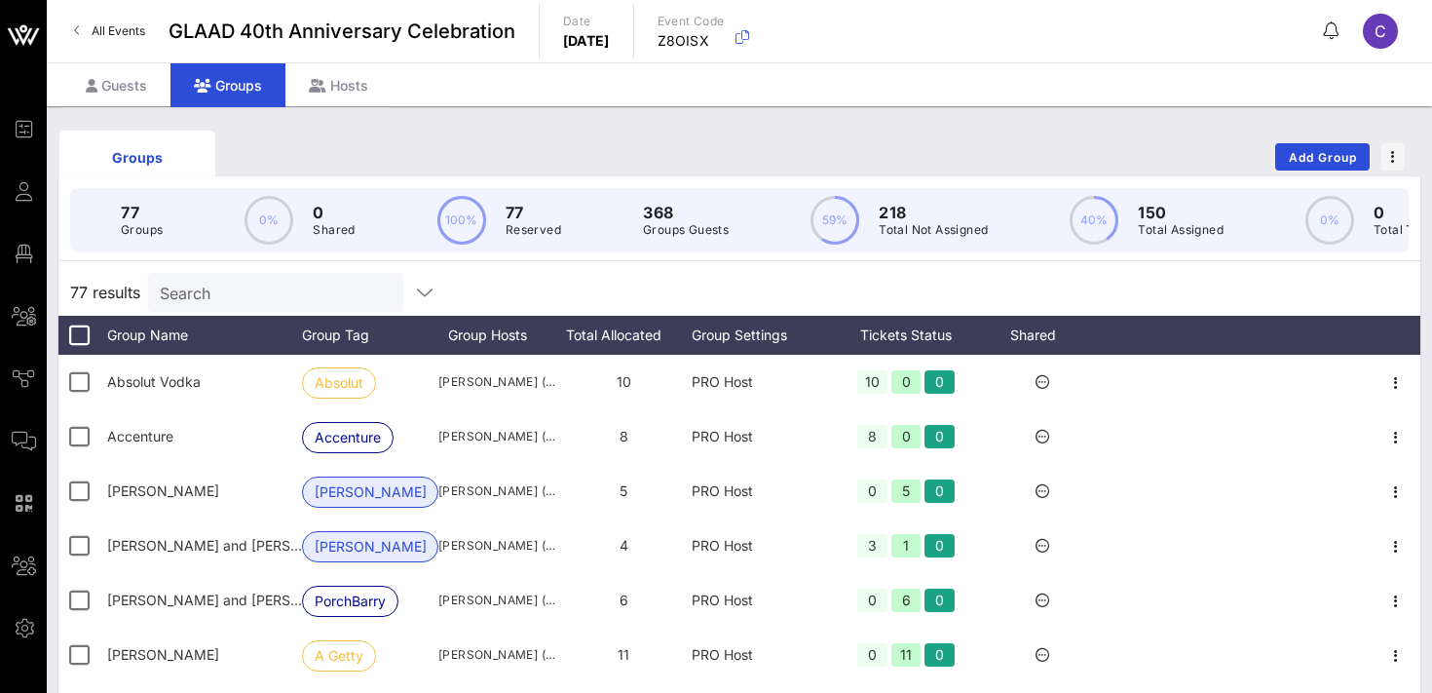
click at [240, 289] on input "Search" at bounding box center [274, 292] width 228 height 25
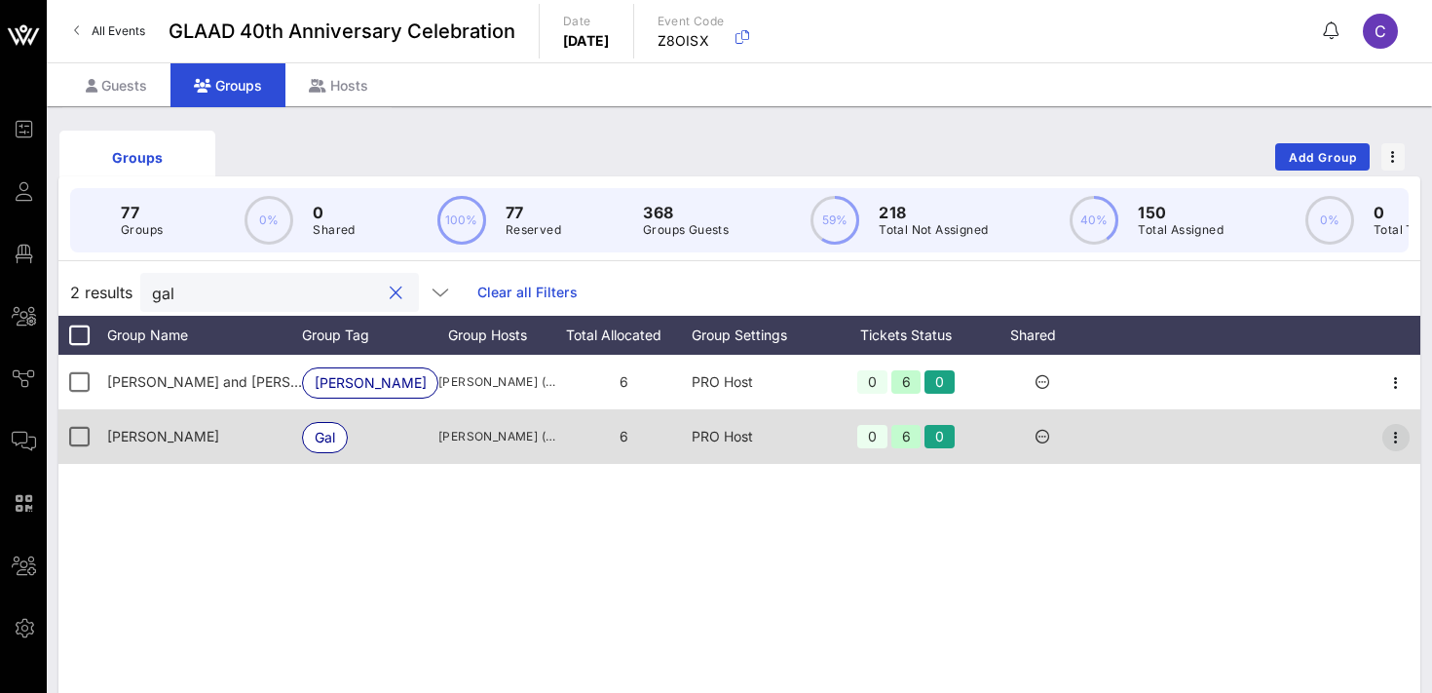
type input "gal"
click at [1407, 432] on icon "button" at bounding box center [1396, 437] width 23 height 23
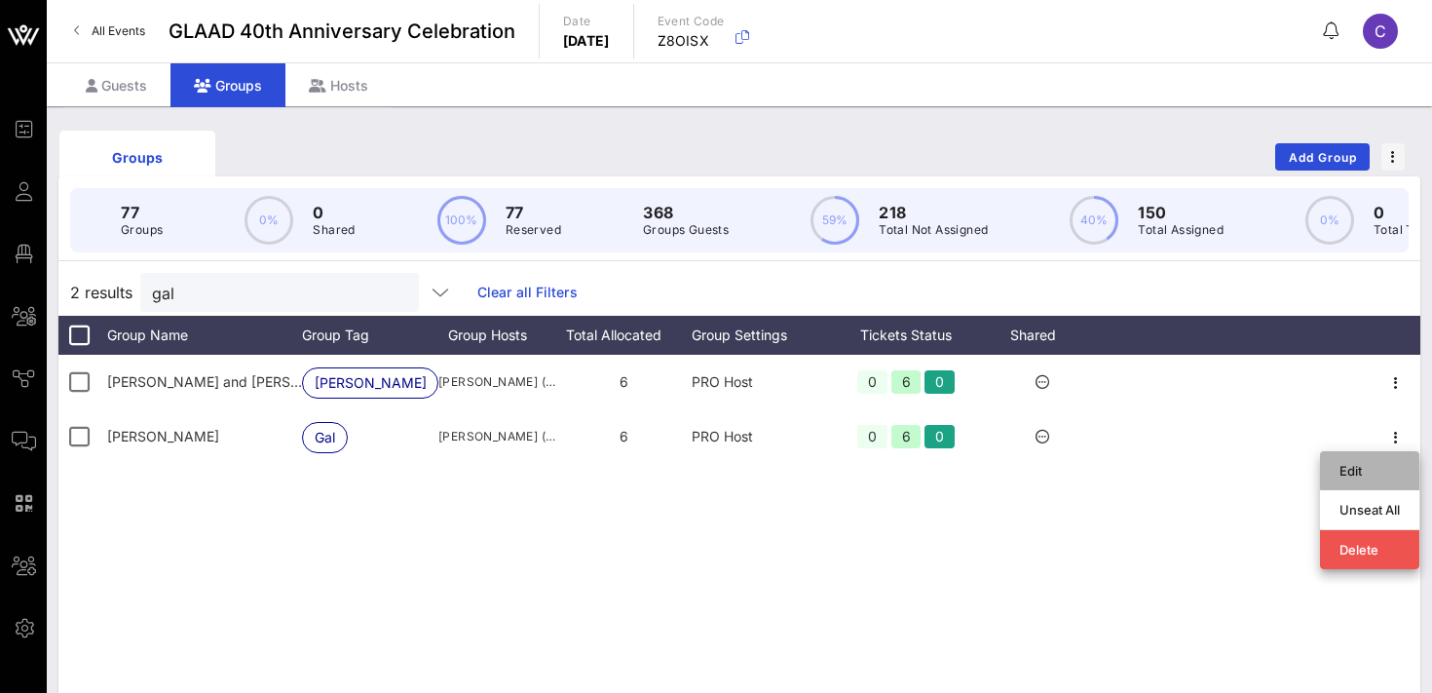
click at [1354, 472] on div "Edit" at bounding box center [1370, 471] width 60 height 16
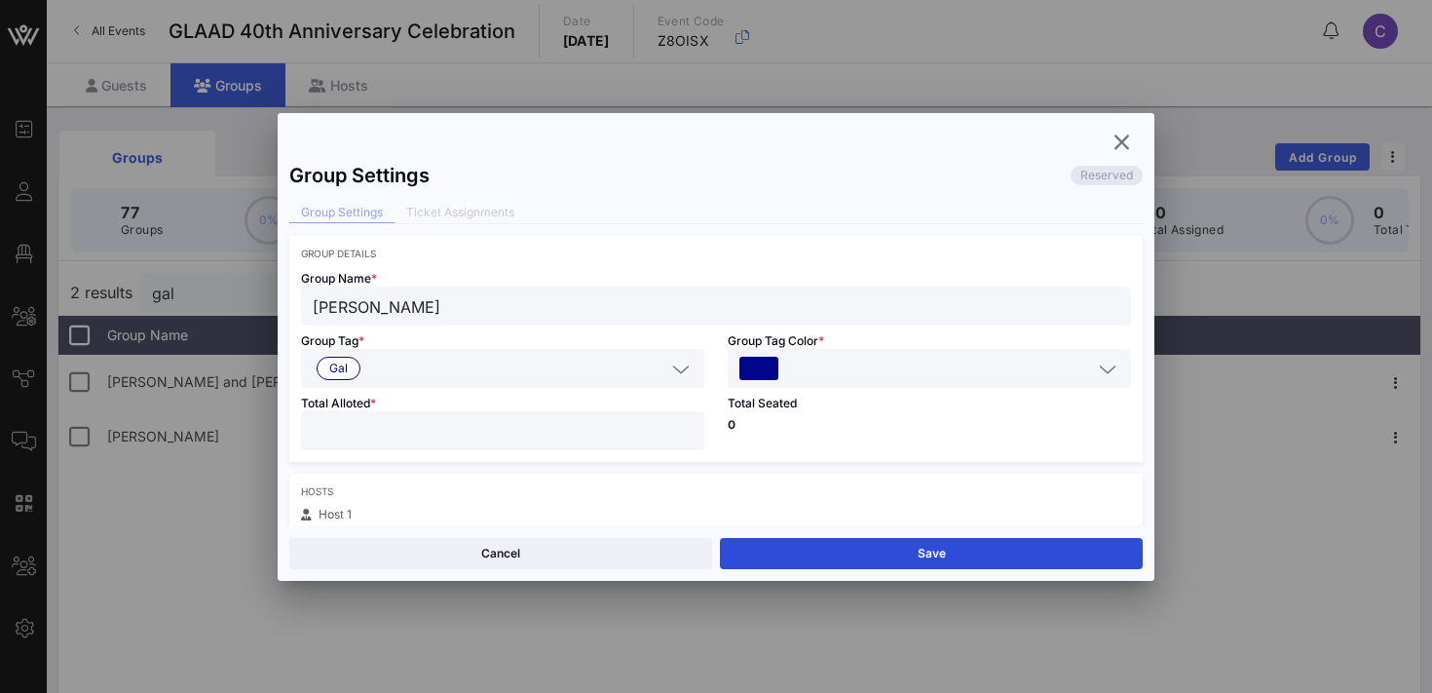
click at [685, 428] on input "*" at bounding box center [503, 430] width 380 height 25
type input "*"
click at [685, 428] on input "*" at bounding box center [503, 430] width 380 height 25
click at [810, 558] on button "Save" at bounding box center [931, 553] width 423 height 31
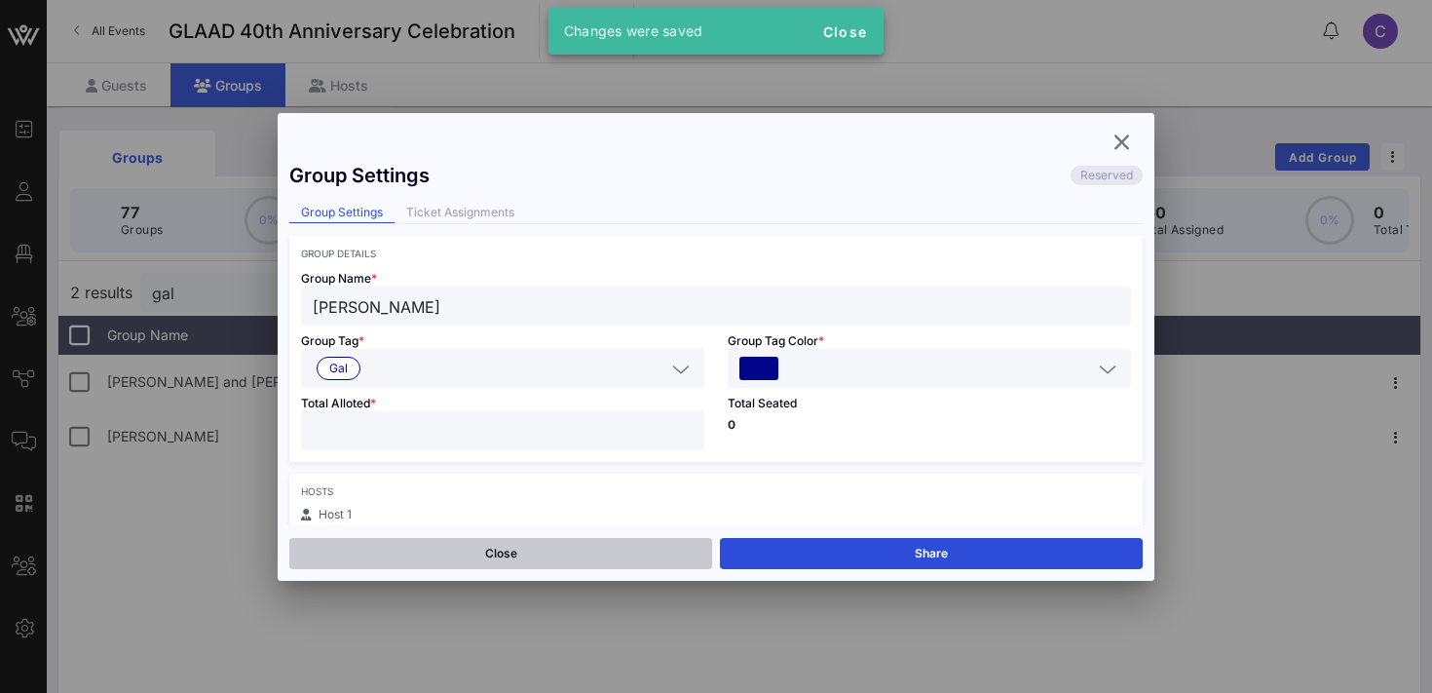
click at [525, 559] on button "Close" at bounding box center [500, 553] width 423 height 31
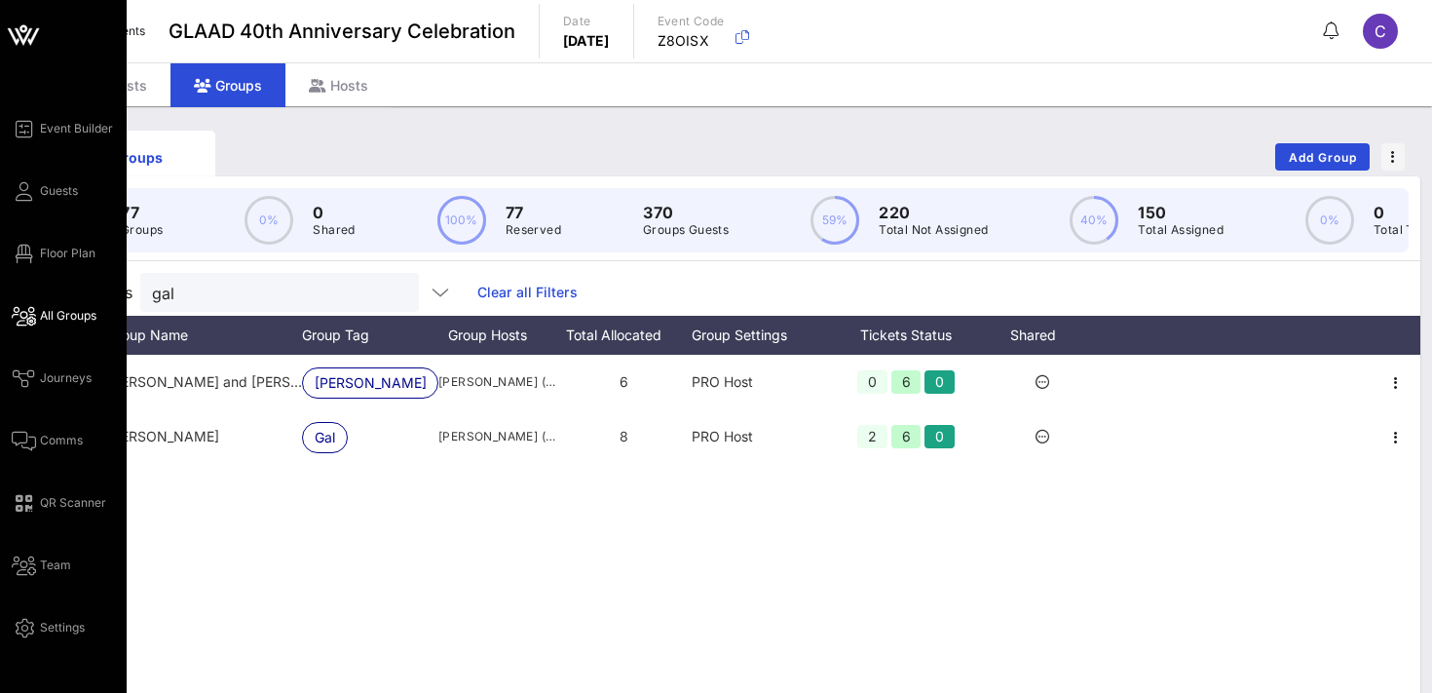
click at [69, 316] on span "All Groups" at bounding box center [68, 316] width 57 height 18
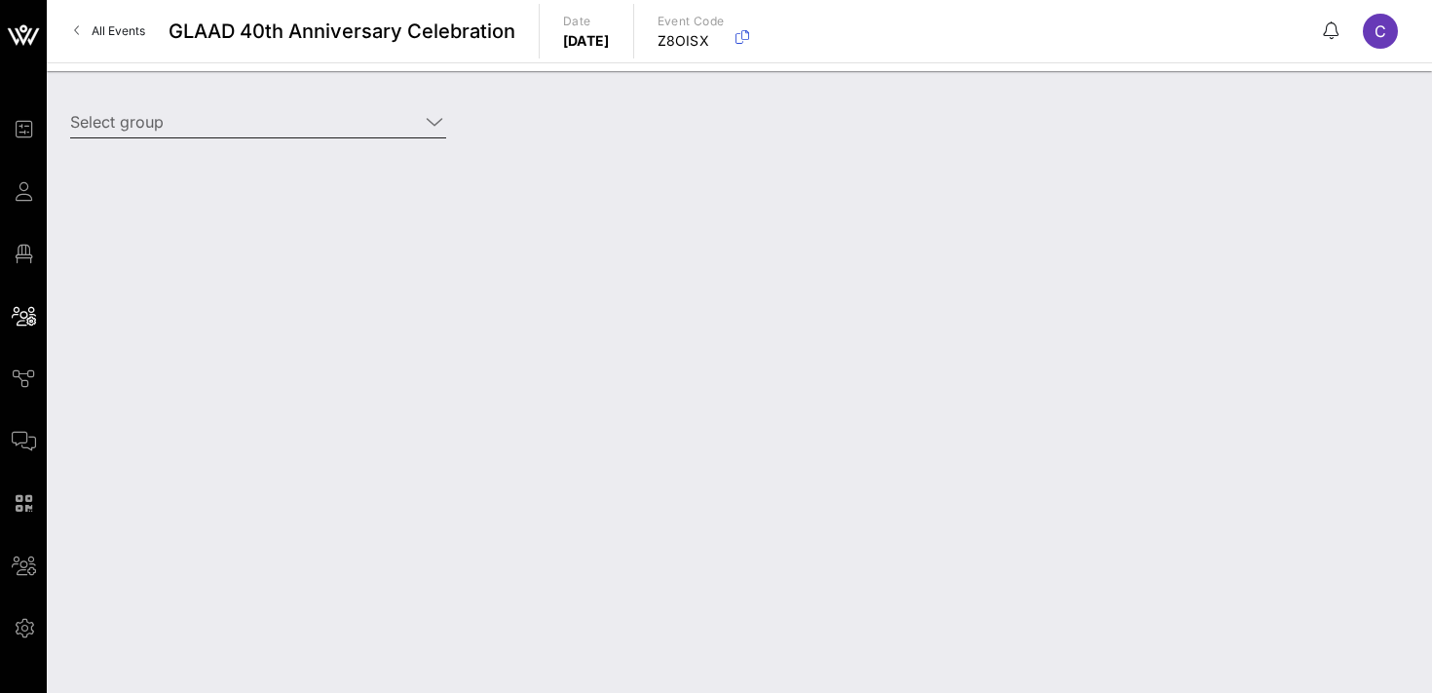
click at [206, 126] on input "Select group" at bounding box center [244, 121] width 349 height 31
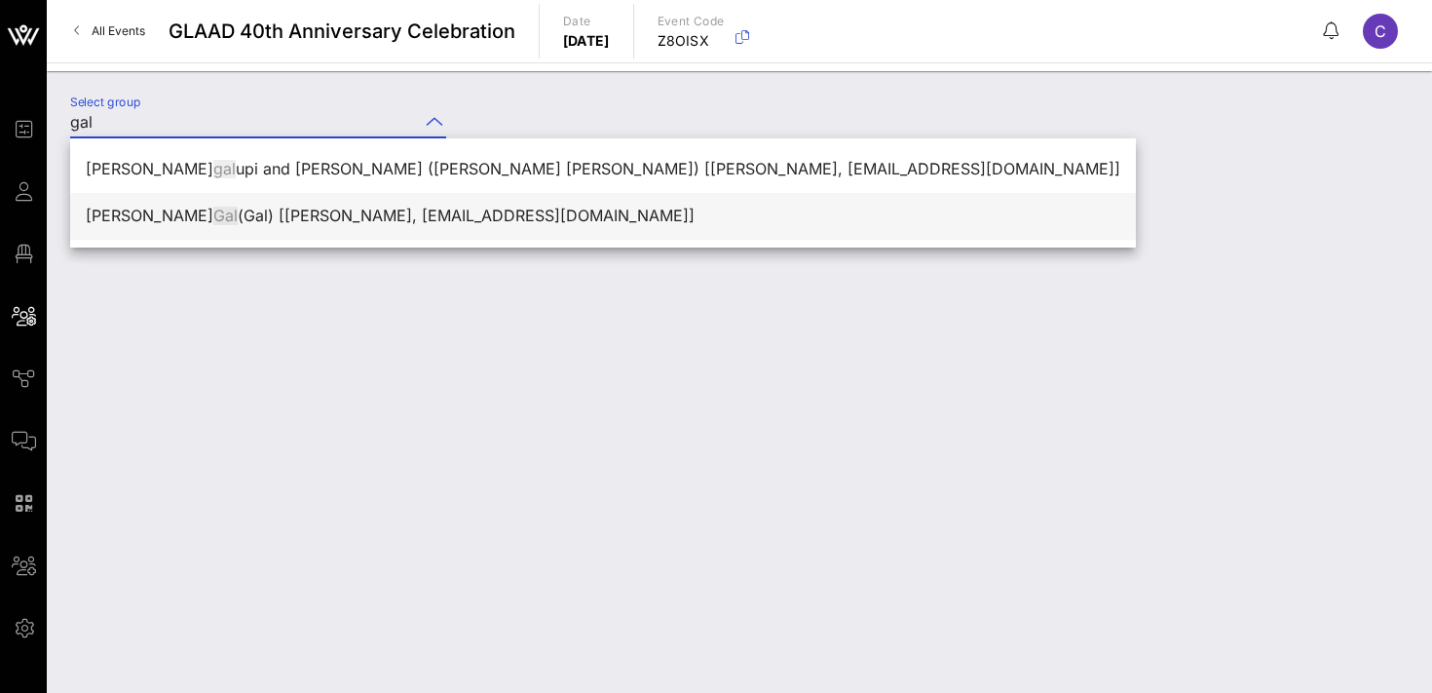
click at [119, 217] on div "[PERSON_NAME] (Gal) [[PERSON_NAME], [EMAIL_ADDRESS][DOMAIN_NAME]]" at bounding box center [603, 216] width 1035 height 19
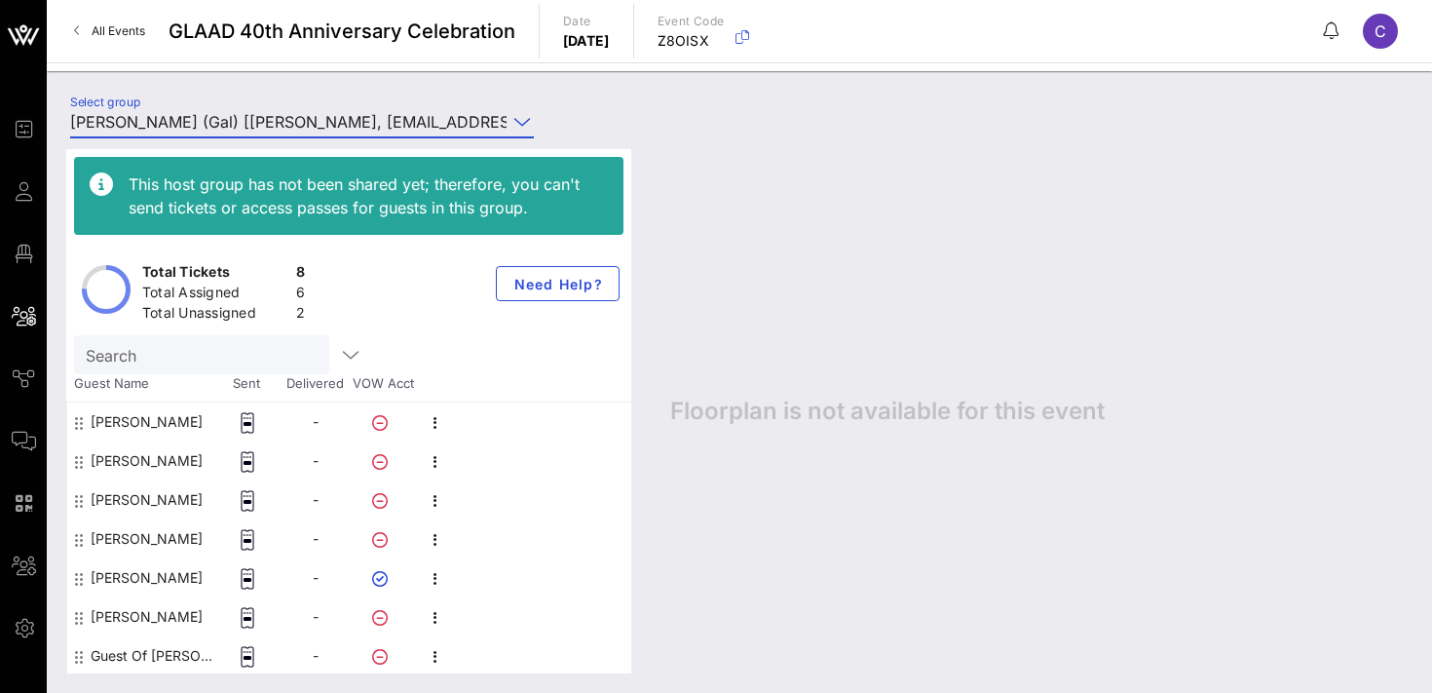
scroll to position [40, 0]
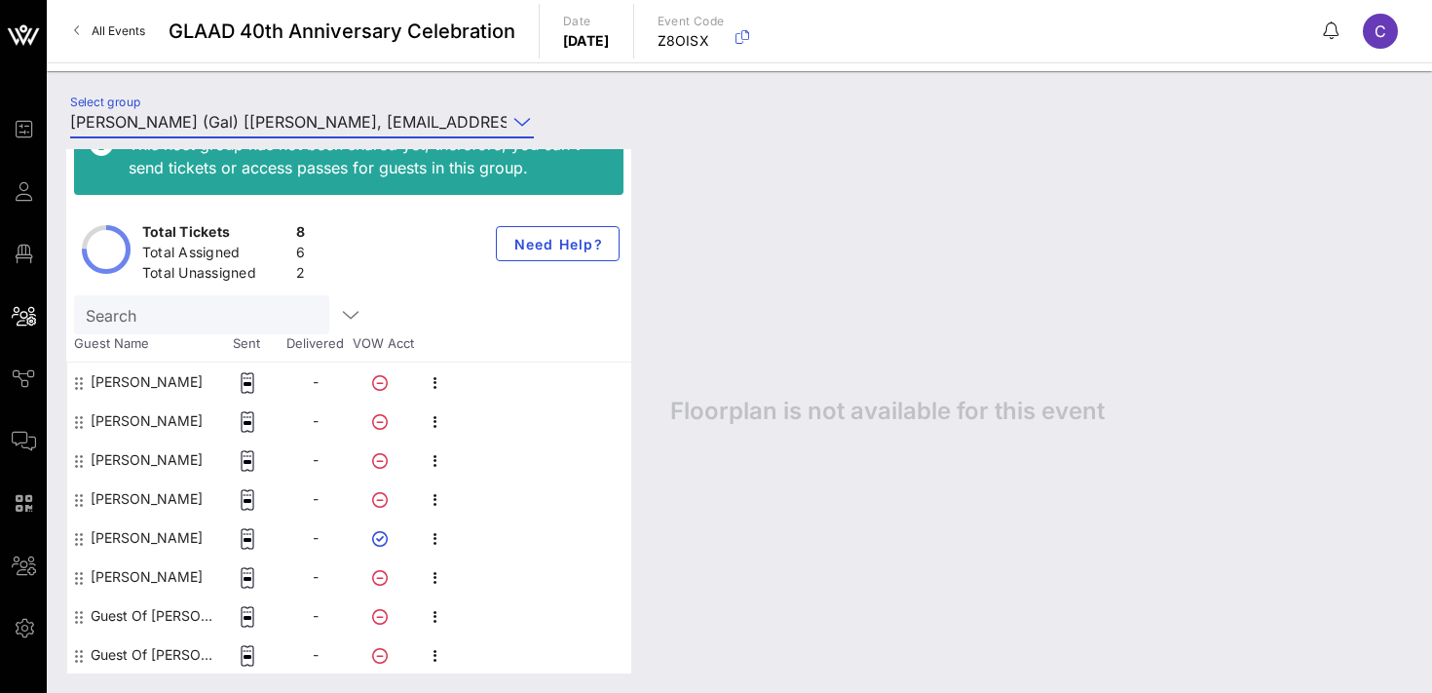
type input "[PERSON_NAME] (Gal) [[PERSON_NAME], [EMAIL_ADDRESS][DOMAIN_NAME]]"
click at [438, 617] on icon "button" at bounding box center [435, 616] width 23 height 23
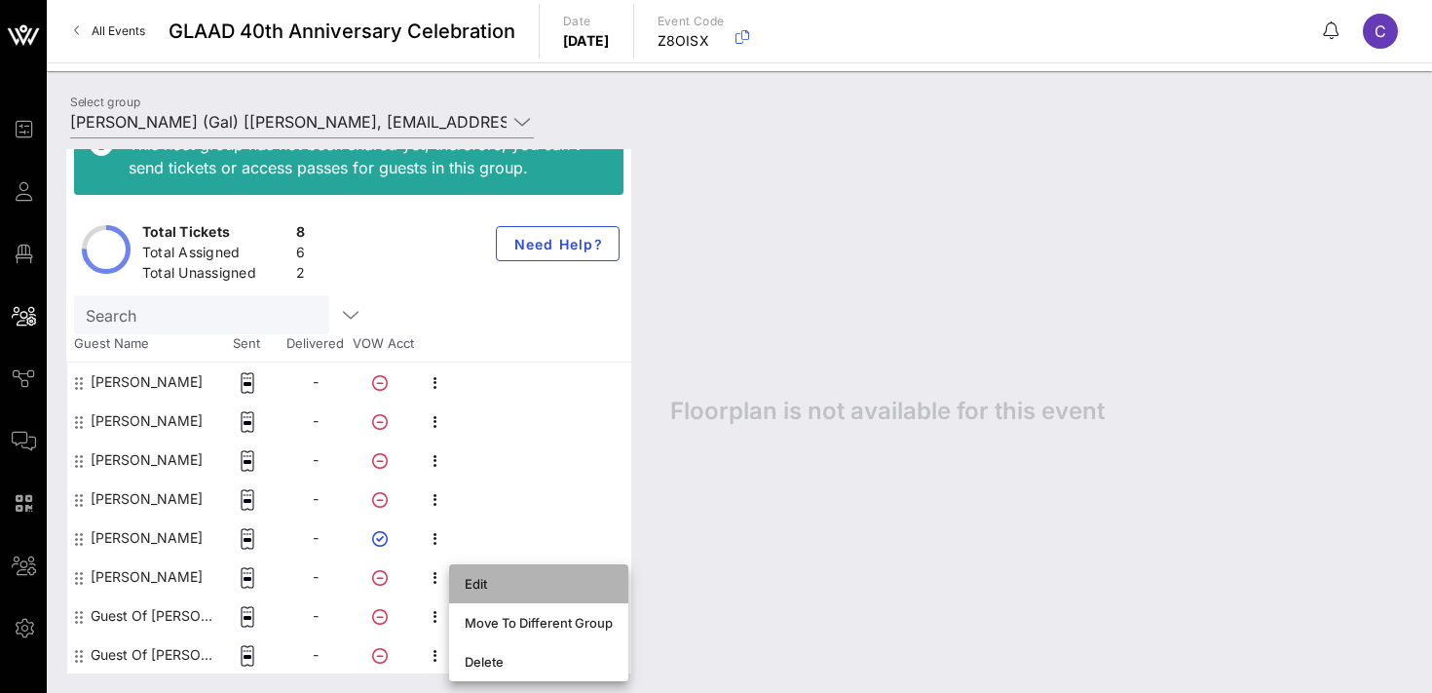
click at [496, 589] on div "Edit" at bounding box center [539, 584] width 148 height 16
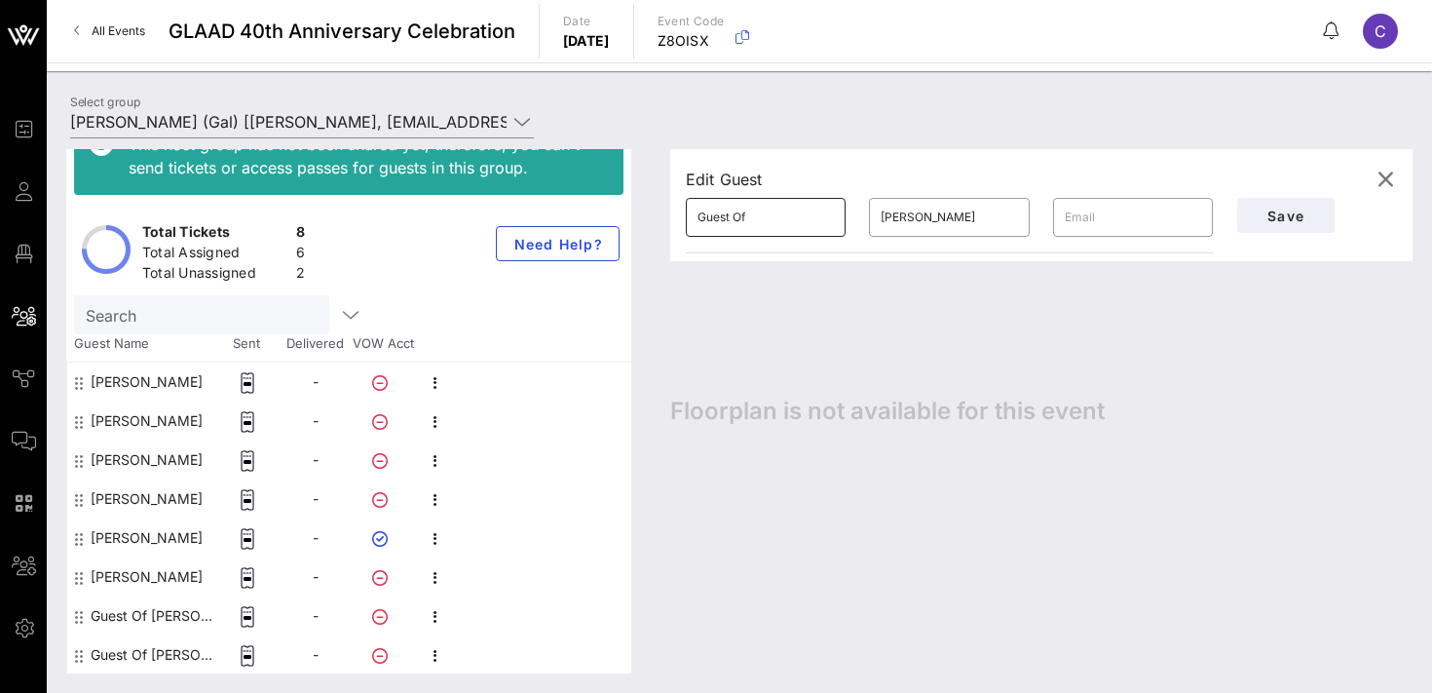
click at [767, 214] on input "Guest Of" at bounding box center [766, 217] width 136 height 31
type input "[PERSON_NAME]"
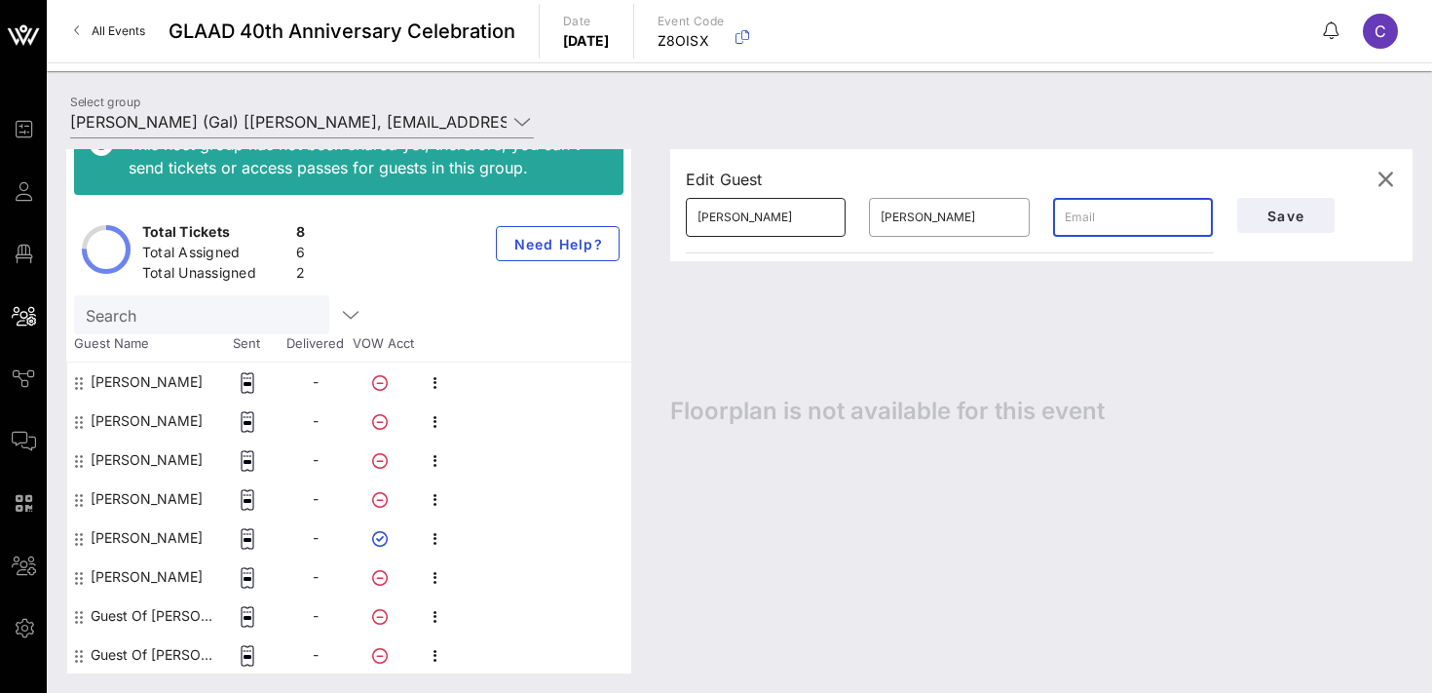
paste input "[EMAIL_ADDRESS][DOMAIN_NAME]"
type input "[EMAIL_ADDRESS][DOMAIN_NAME]"
click at [758, 212] on input "[PERSON_NAME]" at bounding box center [766, 217] width 136 height 31
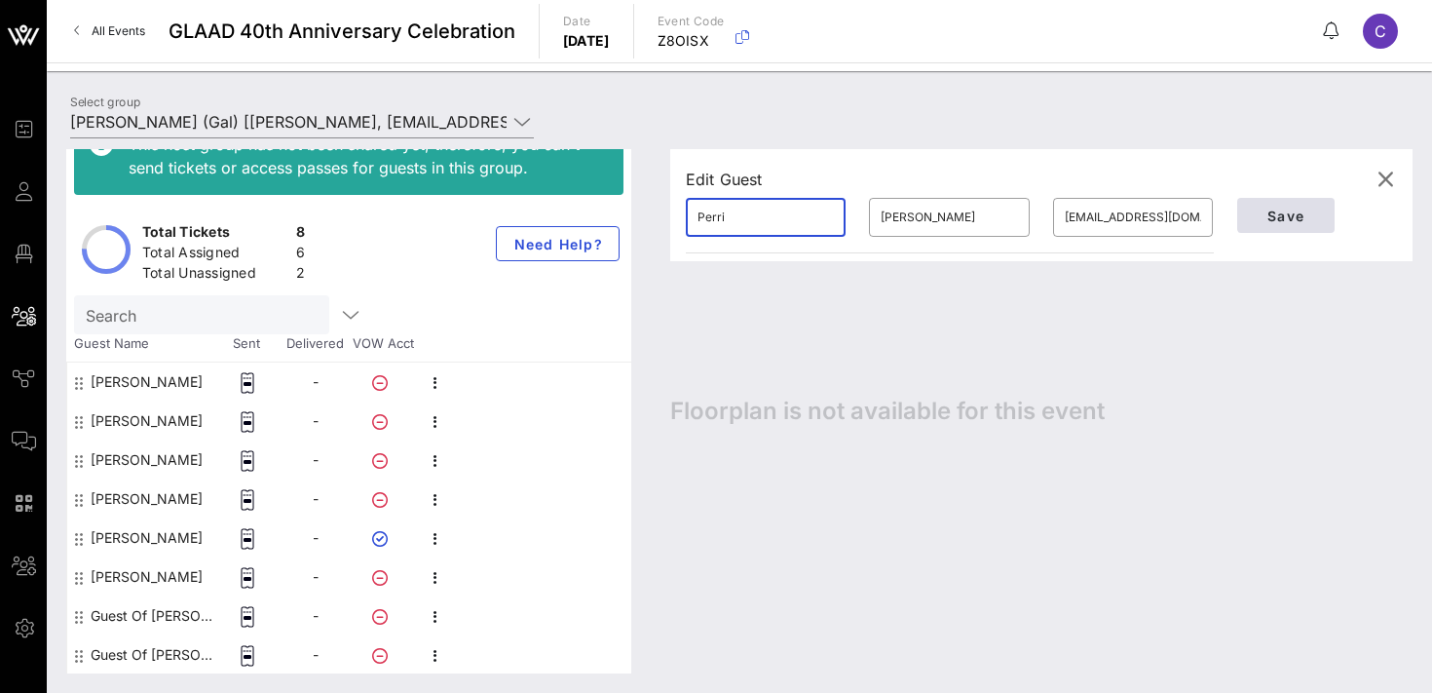
type input "Perri"
click at [1259, 212] on span "Save" at bounding box center [1286, 216] width 66 height 17
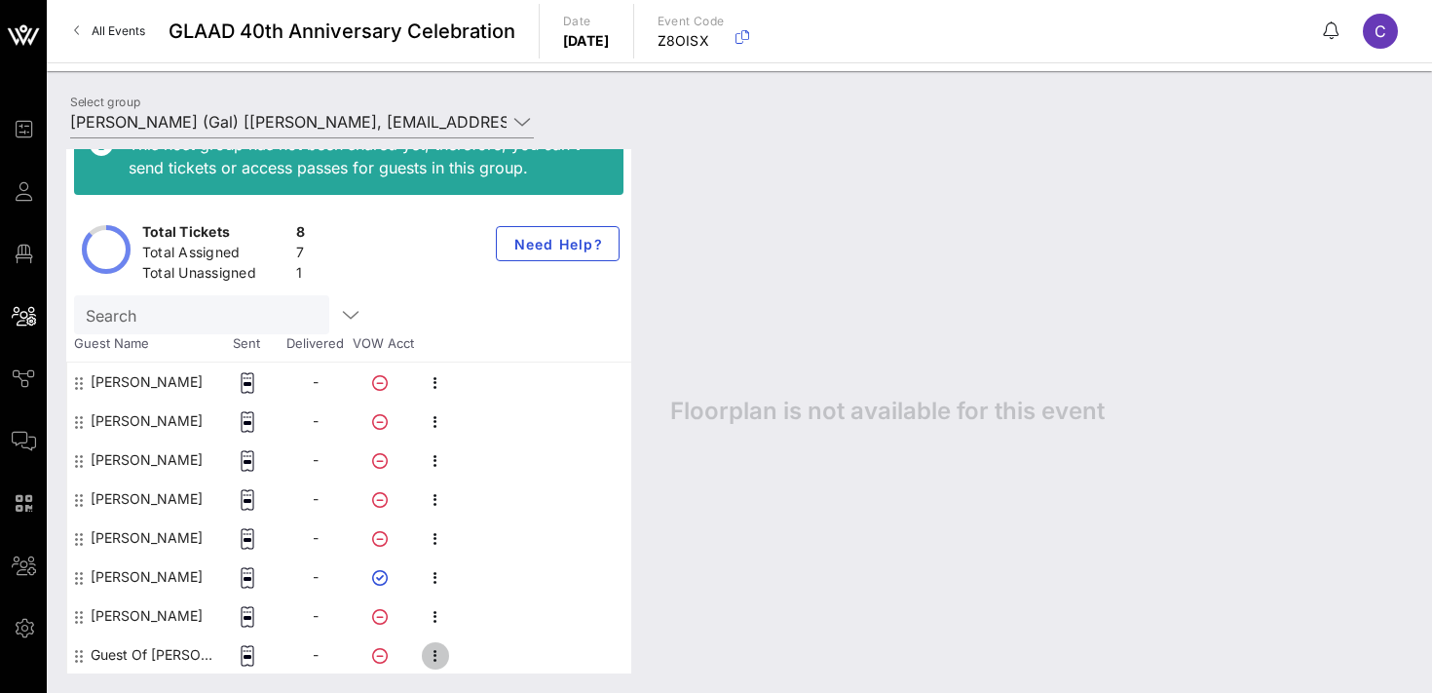
click at [442, 651] on icon "button" at bounding box center [435, 655] width 23 height 23
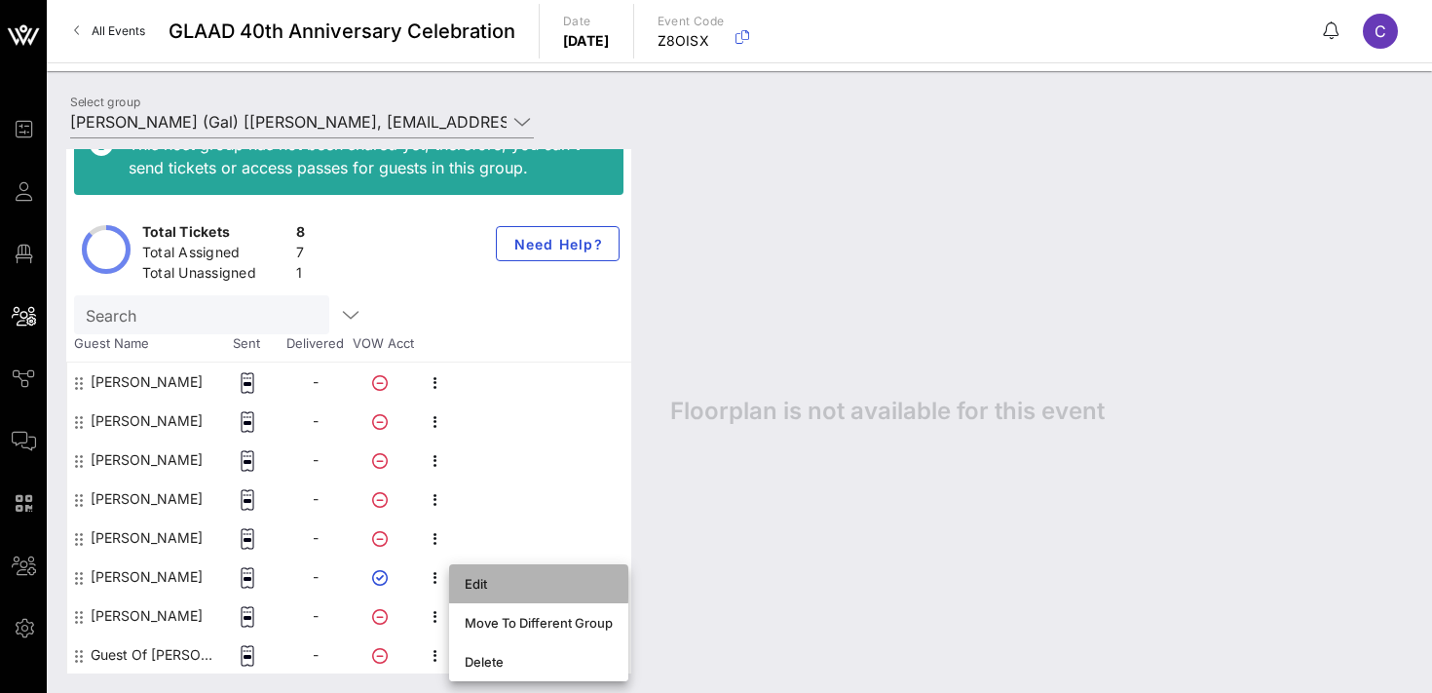
click at [481, 584] on div "Edit" at bounding box center [539, 584] width 148 height 16
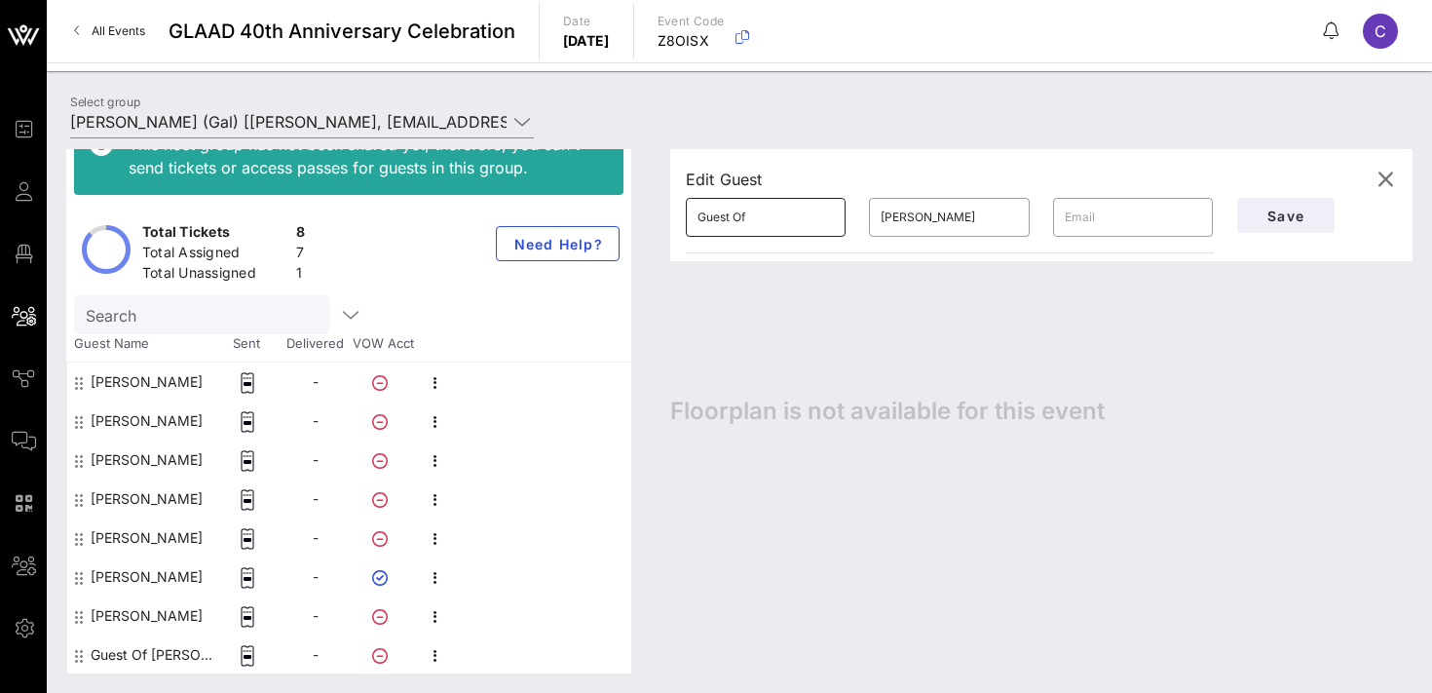
click at [780, 222] on input "Guest Of" at bounding box center [766, 217] width 136 height 31
type input "[PERSON_NAME]"
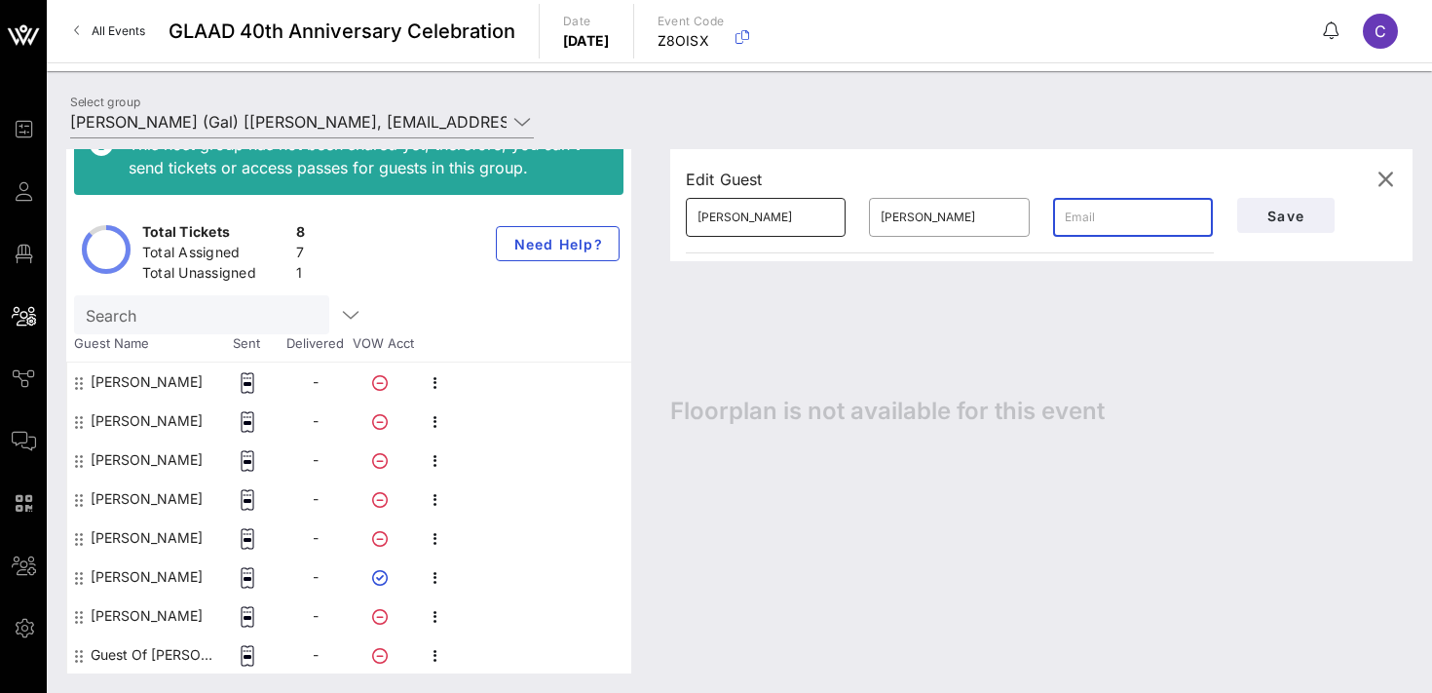
paste input "[PERSON_NAME][EMAIL_ADDRESS][DOMAIN_NAME]"
type input "[PERSON_NAME][EMAIL_ADDRESS][DOMAIN_NAME]"
click at [1273, 214] on span "Save" at bounding box center [1286, 216] width 66 height 17
